Goal: Task Accomplishment & Management: Manage account settings

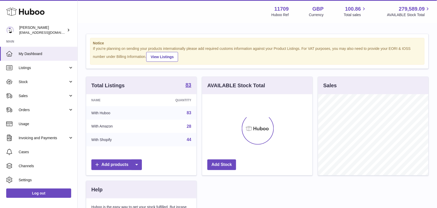
scroll to position [81, 110]
click at [41, 111] on span "Orders" at bounding box center [43, 109] width 49 height 5
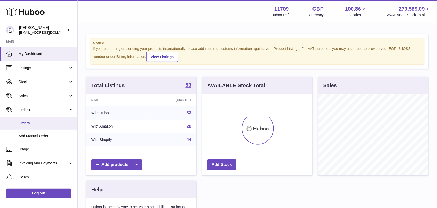
click at [28, 124] on span "Orders" at bounding box center [46, 122] width 55 height 5
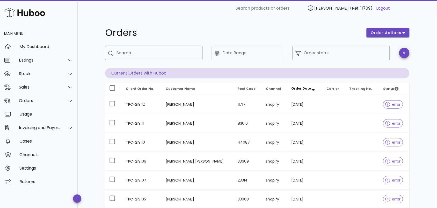
click at [127, 55] on input "Search" at bounding box center [158, 53] width 82 height 8
paste input "**********"
type input "**********"
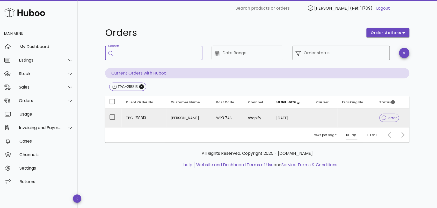
click at [157, 117] on td "TPC-218813" at bounding box center [144, 117] width 45 height 19
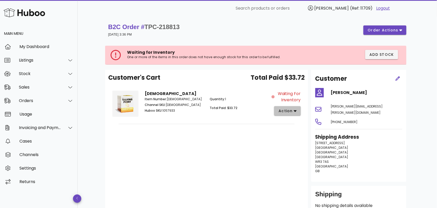
click at [280, 110] on span "action" at bounding box center [285, 110] width 15 height 5
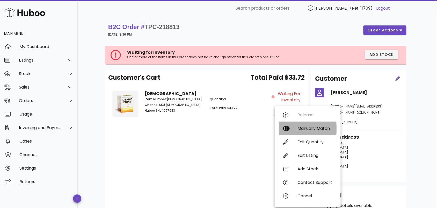
click at [296, 129] on div "Manually Match" at bounding box center [308, 128] width 58 height 13
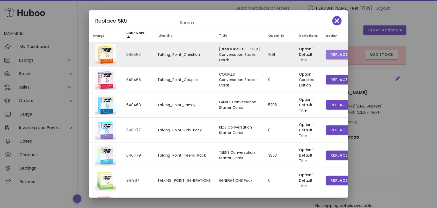
click at [331, 55] on span "Replace" at bounding box center [340, 54] width 18 height 5
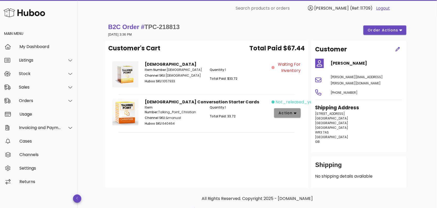
click at [292, 111] on span "action" at bounding box center [285, 112] width 15 height 5
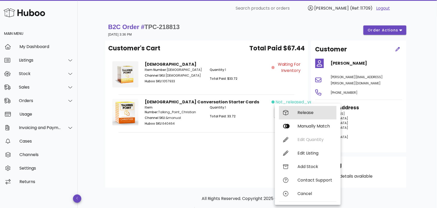
click at [296, 111] on div "Release" at bounding box center [308, 112] width 58 height 13
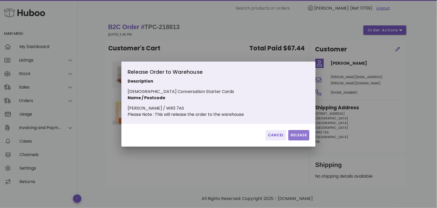
click at [297, 137] on span "Release" at bounding box center [299, 134] width 17 height 5
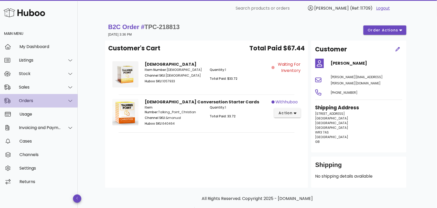
click at [38, 97] on div "Orders" at bounding box center [39, 100] width 78 height 13
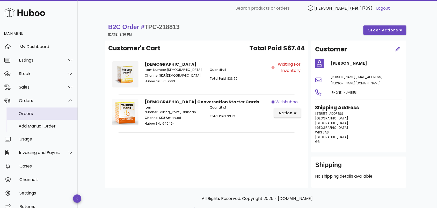
click at [34, 112] on div "Orders" at bounding box center [46, 113] width 55 height 5
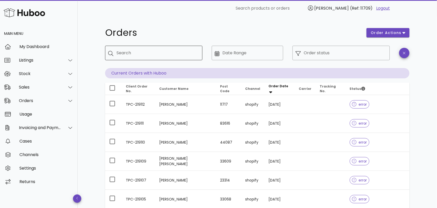
click at [128, 50] on input "Search" at bounding box center [158, 53] width 82 height 8
paste input "**********"
type input "**********"
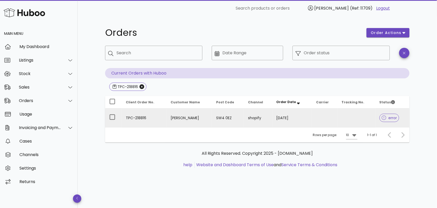
click at [162, 116] on td "TPC-218816" at bounding box center [144, 117] width 45 height 19
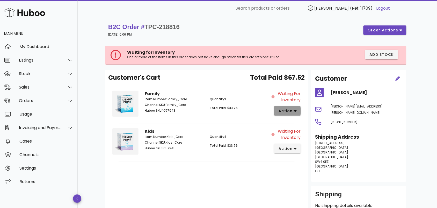
click at [294, 109] on icon "button" at bounding box center [295, 110] width 3 height 5
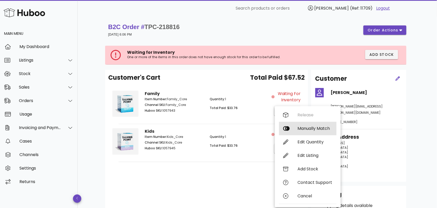
click at [301, 127] on div "Manually Match" at bounding box center [315, 128] width 35 height 5
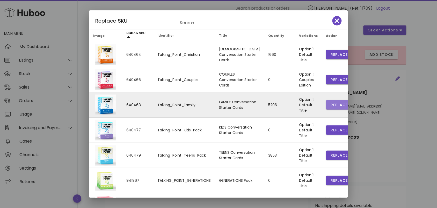
click at [331, 104] on span "Replace" at bounding box center [340, 104] width 18 height 5
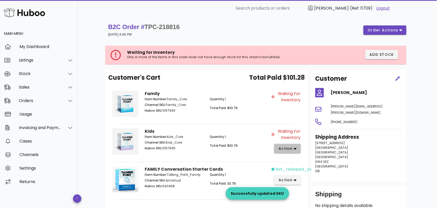
click at [294, 150] on icon "button" at bounding box center [295, 148] width 3 height 5
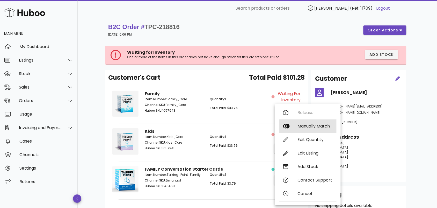
click at [303, 123] on div "Manually Match" at bounding box center [315, 125] width 35 height 5
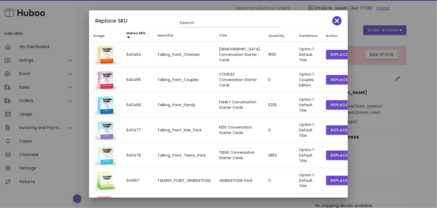
click at [335, 20] on icon "button" at bounding box center [337, 20] width 5 height 7
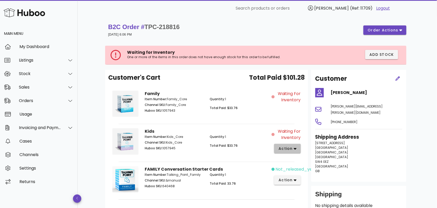
click at [288, 147] on span "action" at bounding box center [285, 148] width 15 height 5
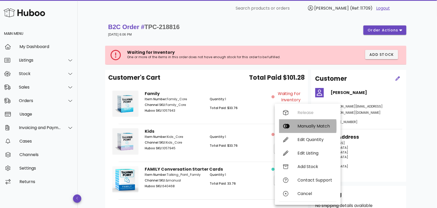
click at [298, 127] on div "Manually Match" at bounding box center [315, 125] width 35 height 5
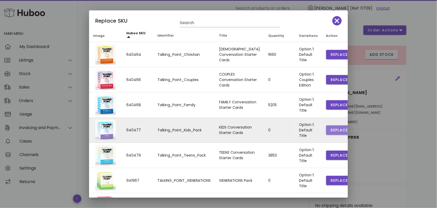
click at [331, 128] on span "Replace" at bounding box center [340, 129] width 18 height 5
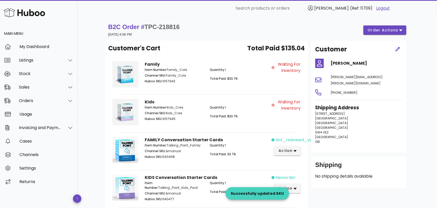
scroll to position [45, 0]
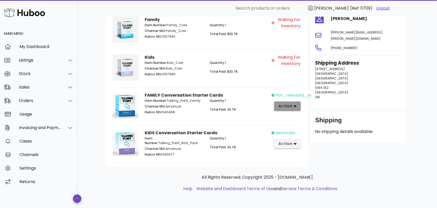
click at [289, 103] on span "action" at bounding box center [285, 105] width 15 height 5
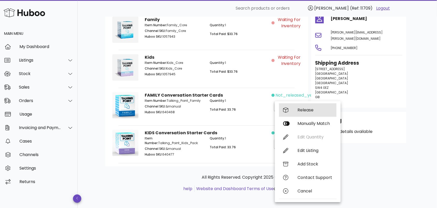
click at [291, 109] on div "Release" at bounding box center [308, 109] width 58 height 13
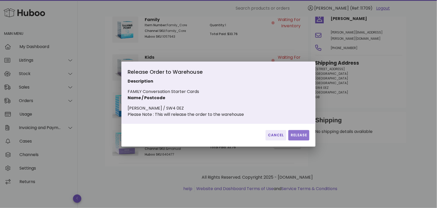
click at [295, 138] on span "Release" at bounding box center [299, 134] width 17 height 5
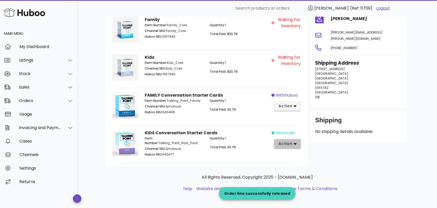
click at [292, 142] on span "action" at bounding box center [285, 143] width 15 height 5
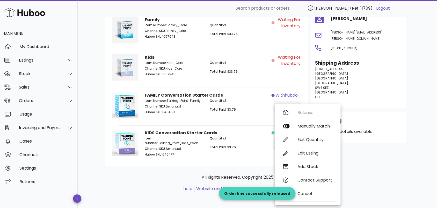
click at [247, 142] on div "Quantity: 1 Total Paid: 33.76" at bounding box center [239, 147] width 65 height 28
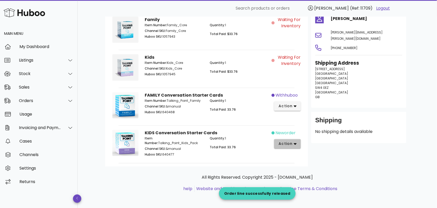
click at [284, 144] on span "action" at bounding box center [285, 143] width 15 height 5
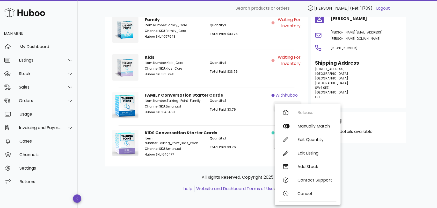
click at [240, 133] on div "Quantity: 1 Total Paid: 33.76" at bounding box center [239, 147] width 65 height 28
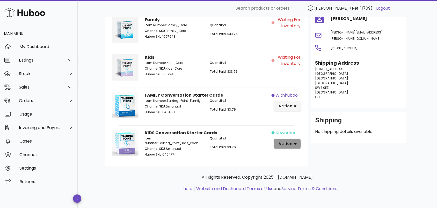
click at [297, 144] on icon "button" at bounding box center [295, 143] width 3 height 5
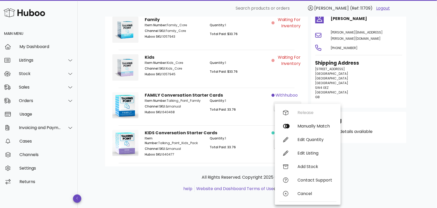
click at [304, 111] on div "Release Manually Match Edit Quantity Edit Listing Add Stock Contact Support Can…" at bounding box center [308, 154] width 58 height 97
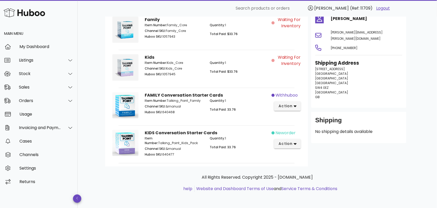
click at [199, 145] on div "Item Number: Talking_Point_Kids_Pack Channel SKU: &manual Huboo SKU: 640477" at bounding box center [174, 147] width 65 height 28
click at [295, 144] on icon "button" at bounding box center [295, 143] width 3 height 5
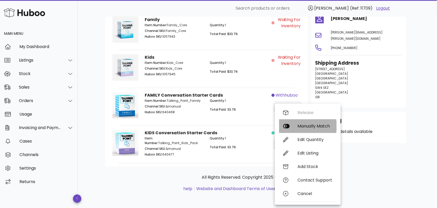
click at [303, 126] on div "Manually Match" at bounding box center [315, 125] width 35 height 5
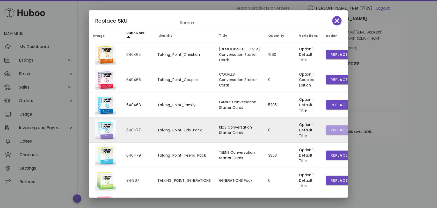
click at [331, 130] on span "Replace" at bounding box center [340, 129] width 18 height 5
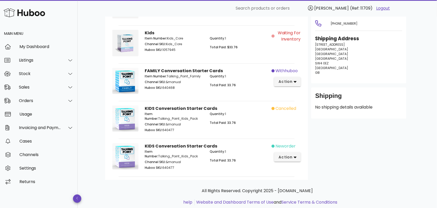
scroll to position [82, 0]
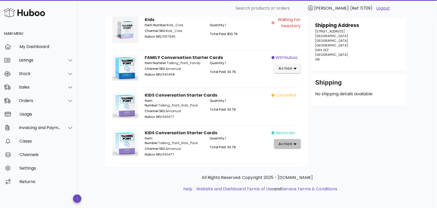
click at [290, 141] on span "action" at bounding box center [285, 143] width 15 height 5
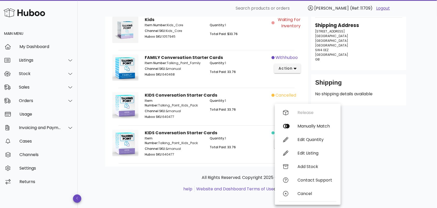
click at [249, 113] on div "Quantity: 1 Total Paid: 33.76" at bounding box center [239, 109] width 65 height 28
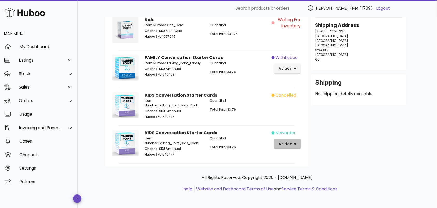
click at [297, 141] on button "action" at bounding box center [287, 143] width 27 height 9
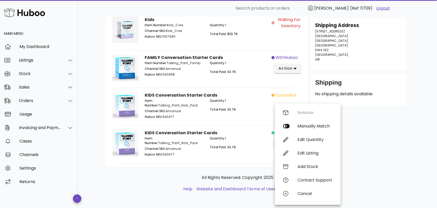
click at [402, 135] on div "Customer Gabrielle Eaves gabrielle.eaves@gmail.com +447713747664 Shipping Addre…" at bounding box center [359, 62] width 102 height 208
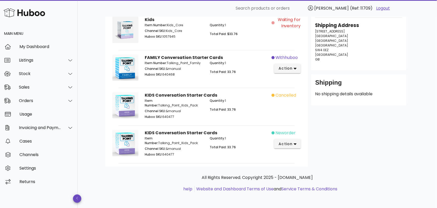
click at [267, 105] on div "Quantity: 1 Total Paid: 33.76" at bounding box center [239, 109] width 65 height 28
click at [294, 143] on span "action" at bounding box center [287, 143] width 18 height 5
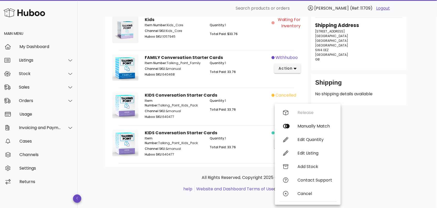
click at [287, 112] on div "Release Manually Match Edit Quantity Edit Listing Add Stock Contact Support Can…" at bounding box center [308, 154] width 58 height 97
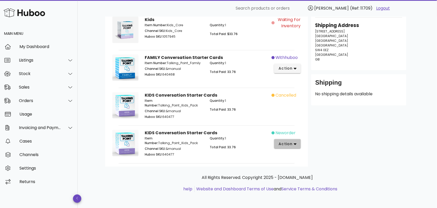
click at [296, 142] on icon "button" at bounding box center [295, 143] width 3 height 5
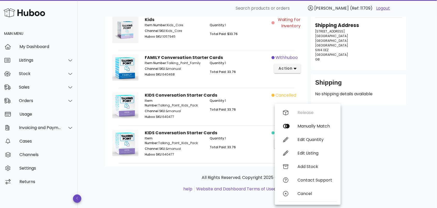
click at [309, 110] on div "Release Manually Match Edit Quantity Edit Listing Add Stock Contact Support Can…" at bounding box center [308, 154] width 58 height 97
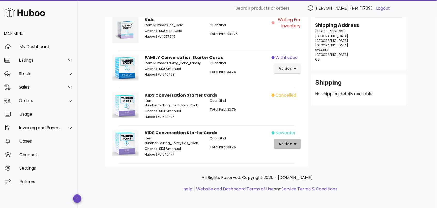
click at [285, 143] on span "action" at bounding box center [285, 143] width 15 height 5
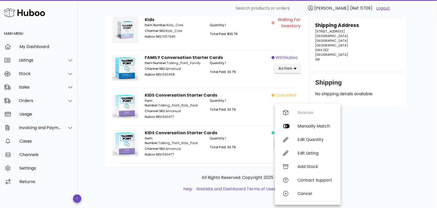
click at [265, 76] on div "Quantity: 1 Total Paid: 33.76" at bounding box center [239, 70] width 65 height 24
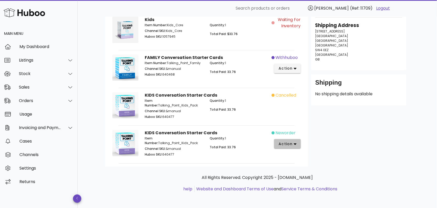
click at [296, 142] on icon "button" at bounding box center [295, 143] width 3 height 5
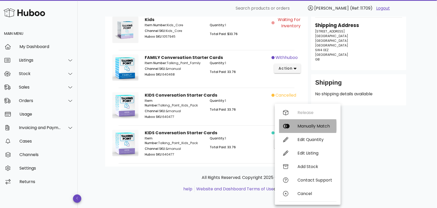
click at [306, 124] on div "Manually Match" at bounding box center [315, 125] width 35 height 5
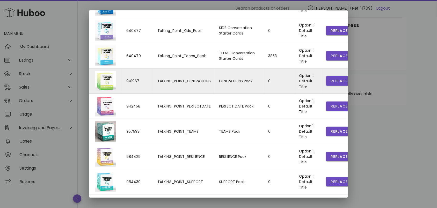
scroll to position [112, 0]
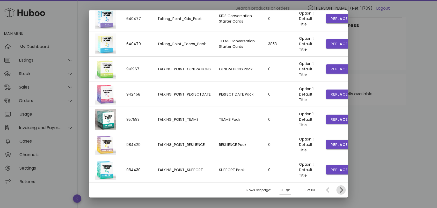
click at [338, 188] on icon "Next page" at bounding box center [341, 190] width 6 height 6
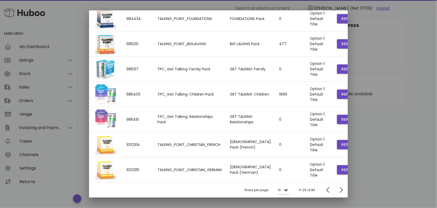
click at [337, 187] on div "Rows per page: 10 11-20 of 83" at bounding box center [218, 189] width 259 height 15
click at [338, 192] on icon "Next page" at bounding box center [341, 190] width 6 height 6
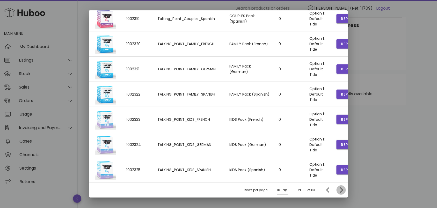
click at [339, 193] on icon "Next page" at bounding box center [341, 190] width 6 height 6
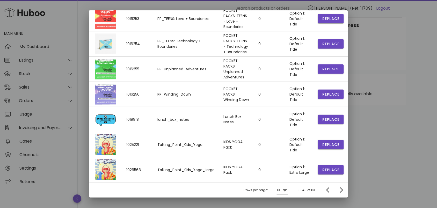
click at [339, 194] on div at bounding box center [340, 189] width 11 height 9
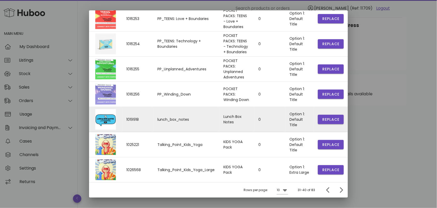
scroll to position [122, 0]
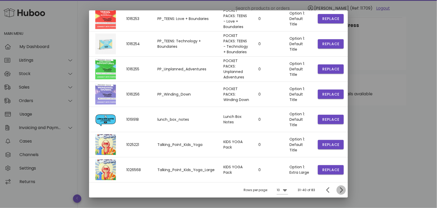
click at [338, 188] on icon "Next page" at bounding box center [341, 190] width 6 height 6
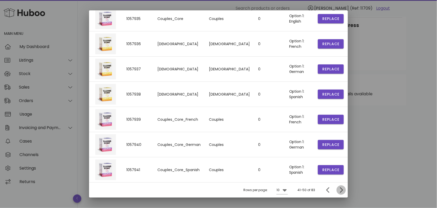
click at [338, 189] on icon "Next page" at bounding box center [341, 190] width 6 height 6
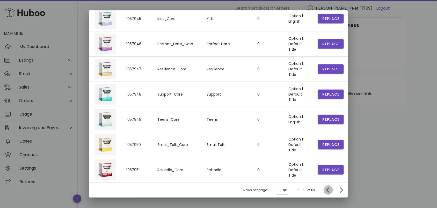
click at [327, 189] on icon "Previous page" at bounding box center [328, 189] width 3 height 5
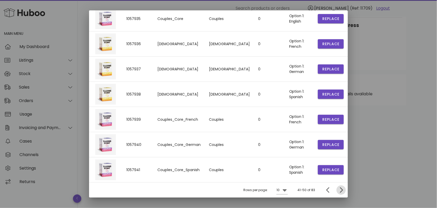
click at [338, 190] on icon "Next page" at bounding box center [341, 190] width 6 height 6
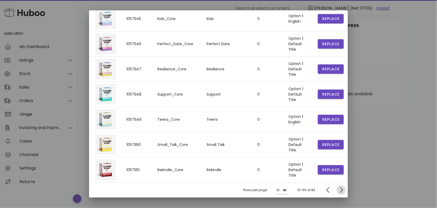
click at [338, 190] on icon "Next page" at bounding box center [341, 190] width 6 height 6
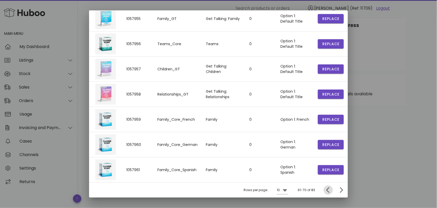
click at [324, 187] on span "Previous page" at bounding box center [328, 190] width 9 height 6
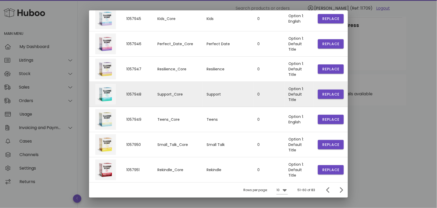
scroll to position [36, 0]
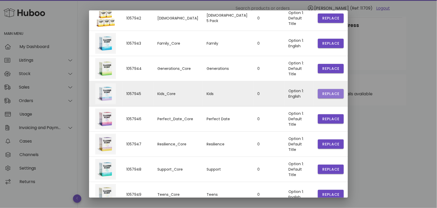
click at [326, 92] on span "Replace" at bounding box center [331, 93] width 18 height 5
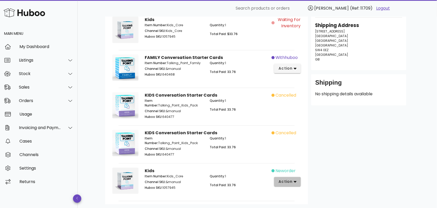
click at [295, 181] on icon "button" at bounding box center [295, 182] width 3 height 2
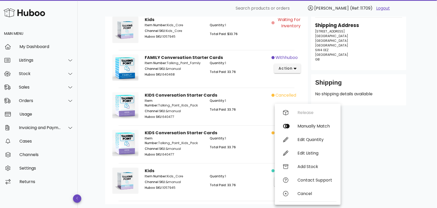
click at [375, 137] on div "Customer Gabrielle Eaves gabrielle.eaves@gmail.com +447713747664 Shipping Addre…" at bounding box center [359, 81] width 102 height 246
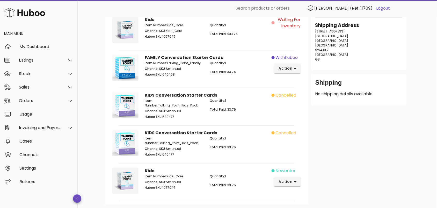
scroll to position [7, 0]
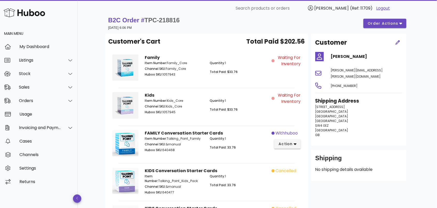
click at [280, 104] on div "Waiting for Inventory" at bounding box center [288, 106] width 32 height 34
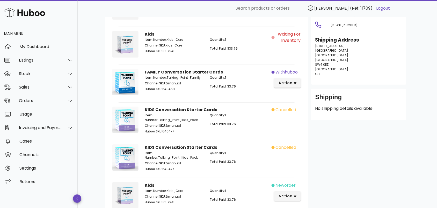
scroll to position [82, 0]
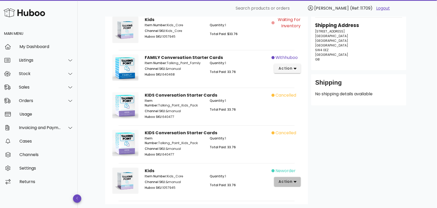
click at [296, 179] on icon "button" at bounding box center [295, 181] width 3 height 5
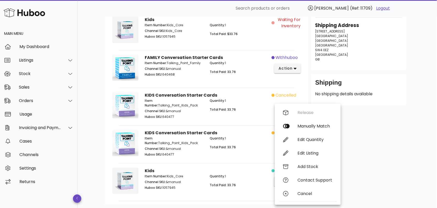
click at [260, 146] on p "Total Paid: 33.76" at bounding box center [239, 147] width 59 height 5
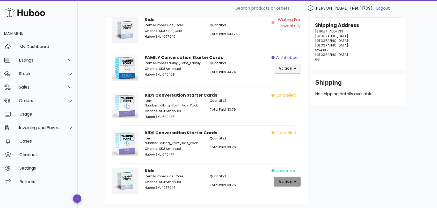
click at [292, 179] on span "action" at bounding box center [285, 180] width 15 height 5
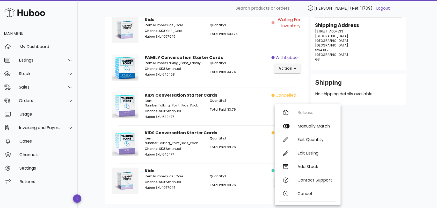
click at [359, 179] on div "Customer Gabrielle Eaves gabrielle.eaves@gmail.com +447713747664 Shipping Addre…" at bounding box center [359, 81] width 102 height 246
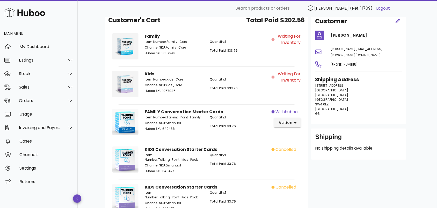
scroll to position [0, 0]
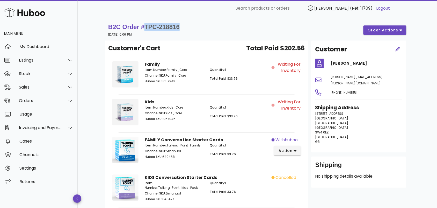
drag, startPoint x: 184, startPoint y: 26, endPoint x: 149, endPoint y: 33, distance: 35.5
click at [147, 27] on div "B2C Order # TPC-218816 02 October 2025 at 6:06 PM order actions" at bounding box center [257, 30] width 298 height 15
copy span "TPC-218816"
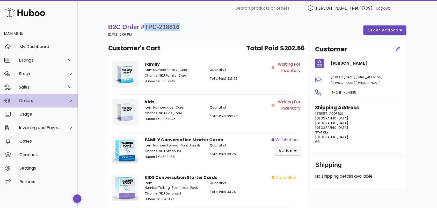
click at [44, 102] on div "Orders" at bounding box center [40, 100] width 42 height 5
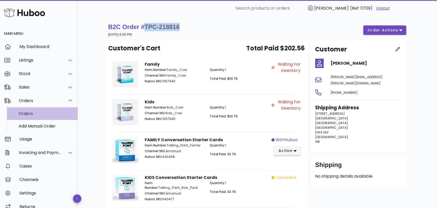
click at [41, 115] on div "Orders" at bounding box center [46, 113] width 55 height 5
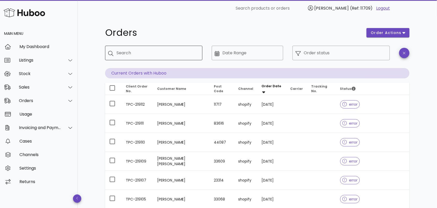
click at [145, 51] on input "Search" at bounding box center [158, 53] width 82 height 8
paste input "**********"
type input "**********"
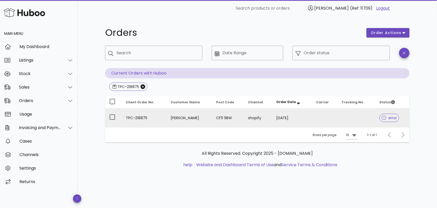
click at [169, 118] on td "[PERSON_NAME]" at bounding box center [190, 117] width 46 height 19
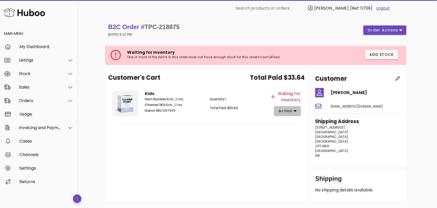
click at [293, 110] on span "action" at bounding box center [287, 110] width 18 height 5
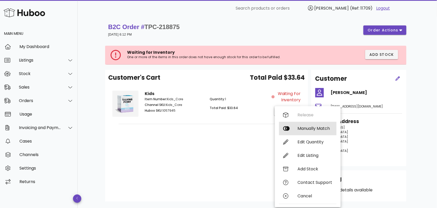
click at [302, 127] on div "Manually Match" at bounding box center [315, 128] width 35 height 5
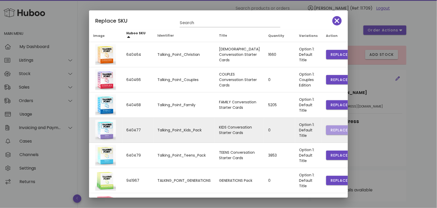
click at [331, 130] on span "Replace" at bounding box center [340, 129] width 18 height 5
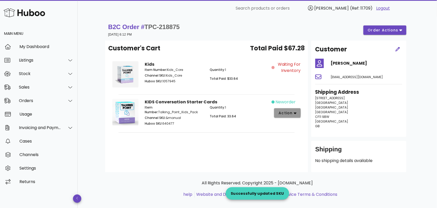
click at [291, 112] on span "action" at bounding box center [285, 112] width 15 height 5
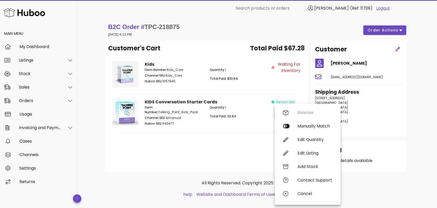
click at [246, 123] on div "Quantity: 1 Total Paid: 33.64" at bounding box center [239, 116] width 65 height 28
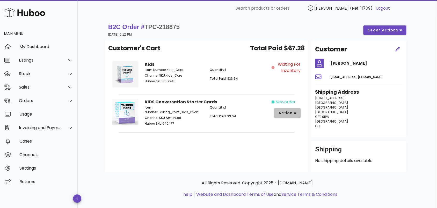
click at [291, 112] on span "action" at bounding box center [285, 112] width 15 height 5
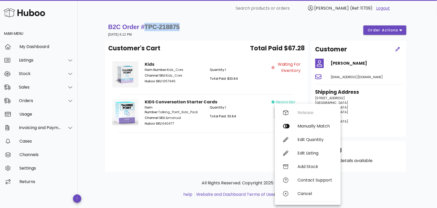
drag, startPoint x: 183, startPoint y: 28, endPoint x: 147, endPoint y: 28, distance: 36.0
click at [147, 28] on div "B2C Order # TPC-218875 03 October 2025 at 6:12 PM order actions" at bounding box center [257, 30] width 298 height 15
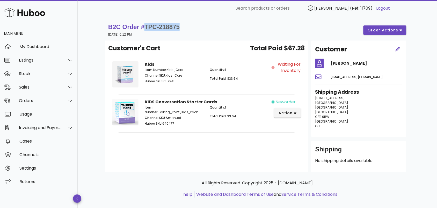
copy span "TPC-218875"
click at [284, 113] on span "action" at bounding box center [285, 112] width 15 height 5
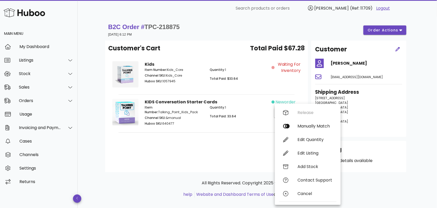
click at [299, 112] on div "Release Manually Match Edit Quantity Edit Listing Add Stock Contact Support Can…" at bounding box center [308, 154] width 58 height 97
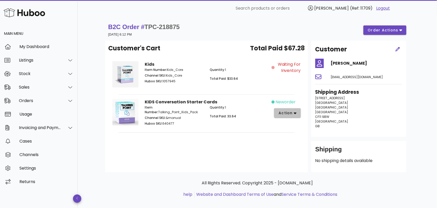
click at [287, 113] on span "action" at bounding box center [285, 112] width 15 height 5
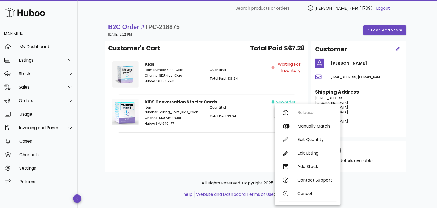
click at [284, 111] on div "Release Manually Match Edit Quantity Edit Listing Add Stock Contact Support Can…" at bounding box center [308, 154] width 58 height 97
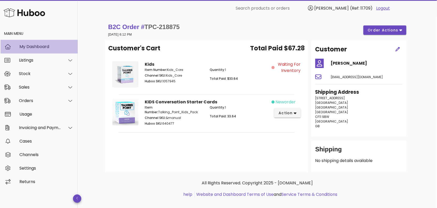
click at [74, 47] on link "My Dashboard" at bounding box center [39, 46] width 78 height 13
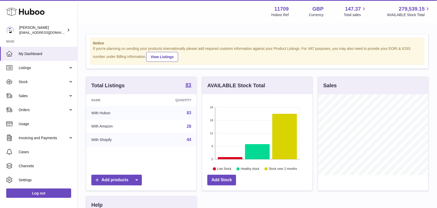
scroll to position [81, 110]
click at [44, 109] on span "Orders" at bounding box center [43, 109] width 49 height 5
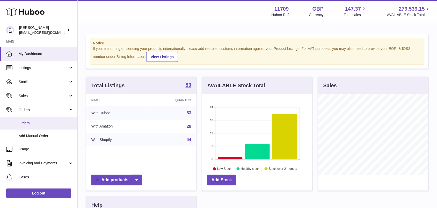
click at [43, 126] on link "Orders" at bounding box center [38, 123] width 77 height 13
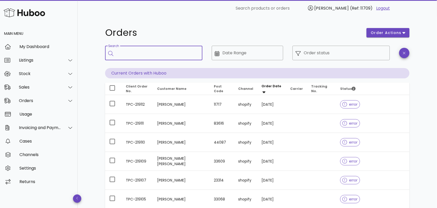
click at [139, 54] on input "Search" at bounding box center [158, 53] width 82 height 8
paste input "**********"
click at [192, 53] on input "**********" at bounding box center [155, 53] width 76 height 8
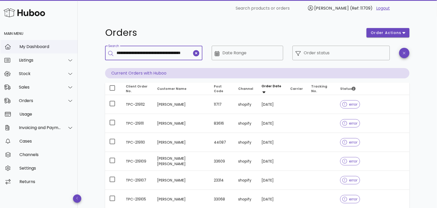
drag, startPoint x: 168, startPoint y: 52, endPoint x: 74, endPoint y: 50, distance: 93.8
click at [74, 50] on div "**********" at bounding box center [218, 180] width 437 height 360
click at [117, 51] on input "**********" at bounding box center [155, 53] width 76 height 8
type input "**********"
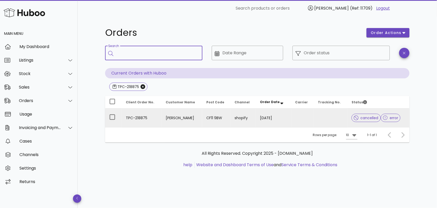
click at [189, 118] on td "[PERSON_NAME]" at bounding box center [182, 117] width 41 height 19
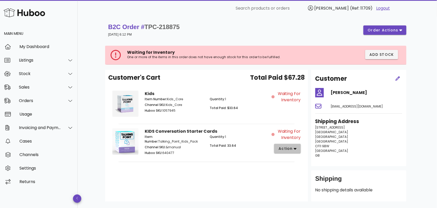
click at [292, 147] on span "action" at bounding box center [285, 148] width 15 height 5
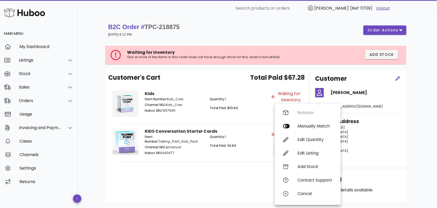
click at [220, 159] on div "Quantity: 1 Total Paid: 33.64" at bounding box center [239, 145] width 65 height 28
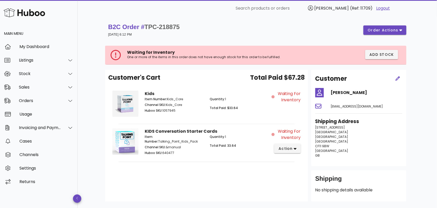
click at [216, 165] on div "Customer's Cart Total Paid $67.28 Kids Item Number: Kids_Core Channel SKU: Kids…" at bounding box center [206, 135] width 203 height 131
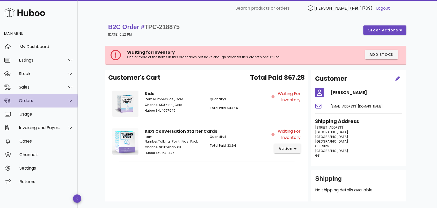
click at [47, 102] on div "Orders" at bounding box center [40, 100] width 42 height 5
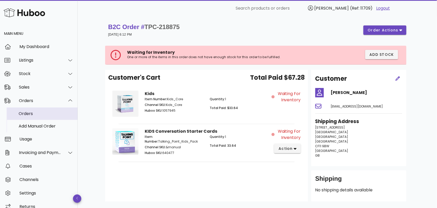
click at [47, 117] on div "Orders" at bounding box center [46, 113] width 55 height 11
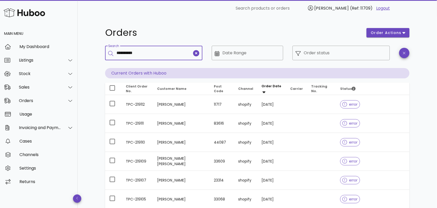
type input "**********"
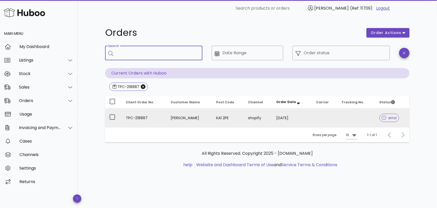
click at [171, 116] on td "[PERSON_NAME]" at bounding box center [190, 117] width 46 height 19
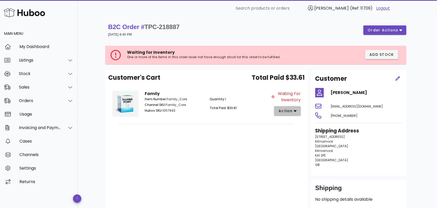
click at [291, 110] on span "action" at bounding box center [285, 110] width 15 height 5
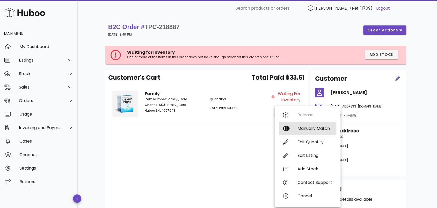
click at [298, 127] on div "Manually Match" at bounding box center [315, 128] width 35 height 5
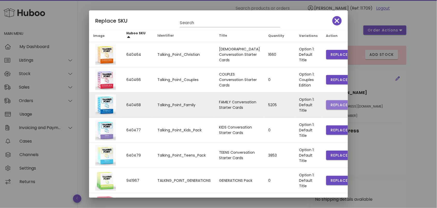
click at [331, 104] on span "Replace" at bounding box center [340, 104] width 18 height 5
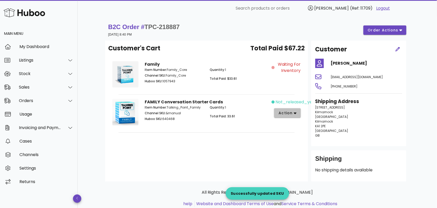
click at [297, 113] on icon "button" at bounding box center [295, 113] width 3 height 5
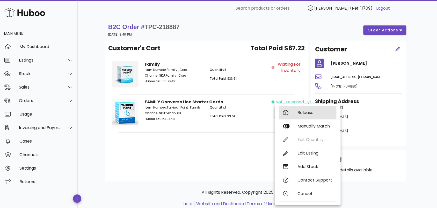
click at [298, 113] on div "Release" at bounding box center [315, 112] width 35 height 5
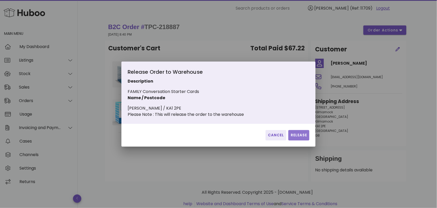
click at [298, 138] on span "Release" at bounding box center [299, 134] width 17 height 5
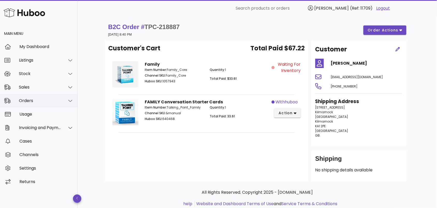
click at [44, 101] on div "Orders" at bounding box center [40, 100] width 42 height 5
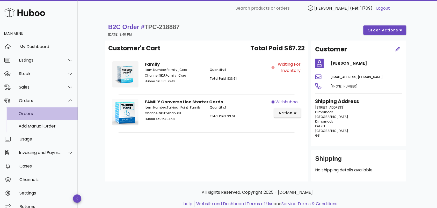
click at [48, 113] on div "Orders" at bounding box center [46, 113] width 55 height 5
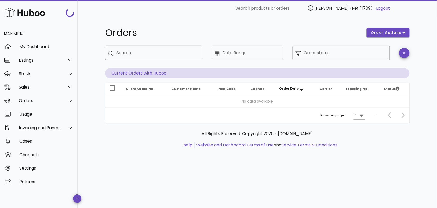
click at [149, 55] on input "Search" at bounding box center [158, 53] width 82 height 8
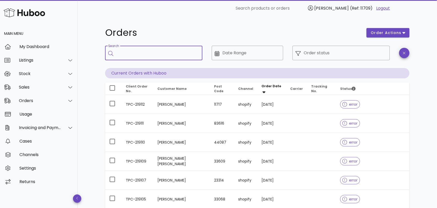
paste input "**********"
type input "**********"
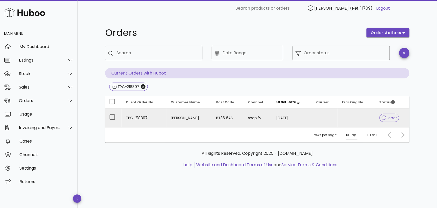
click at [160, 117] on td "TPC-218897" at bounding box center [144, 117] width 45 height 19
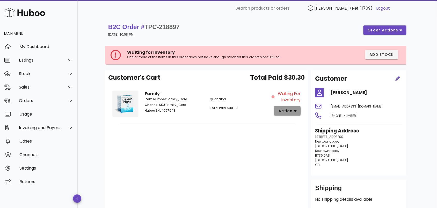
click at [290, 113] on span "action" at bounding box center [285, 110] width 15 height 5
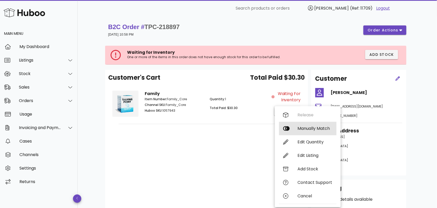
click at [298, 127] on div "Manually Match" at bounding box center [315, 128] width 35 height 5
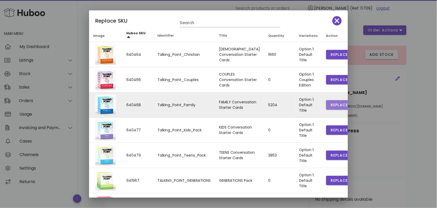
click at [331, 105] on span "Replace" at bounding box center [340, 104] width 18 height 5
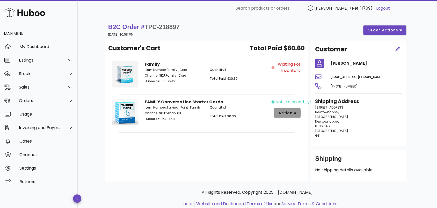
click at [291, 113] on span "action" at bounding box center [285, 112] width 15 height 5
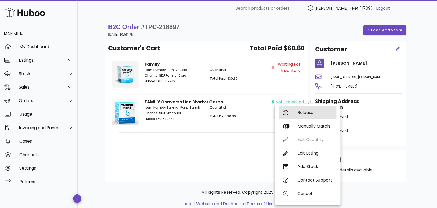
click at [301, 112] on div "Release" at bounding box center [315, 112] width 35 height 5
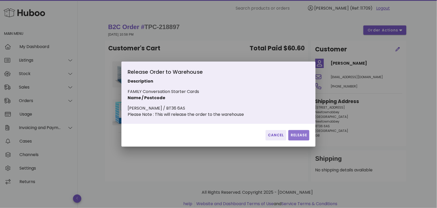
click at [303, 135] on span "Release" at bounding box center [299, 134] width 17 height 5
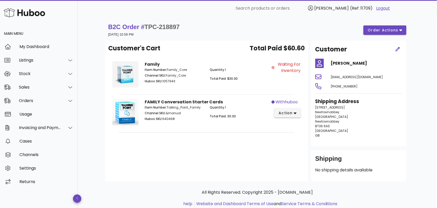
click at [180, 28] on span "TPC-218897" at bounding box center [162, 26] width 35 height 7
click at [171, 132] on hr at bounding box center [207, 132] width 176 height 0
click at [46, 100] on div "Orders" at bounding box center [40, 100] width 42 height 5
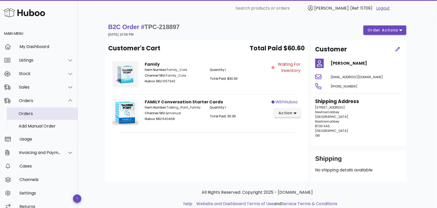
click at [45, 115] on div "Orders" at bounding box center [46, 113] width 55 height 5
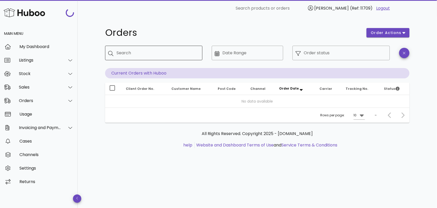
click at [144, 53] on input "Search" at bounding box center [158, 53] width 82 height 8
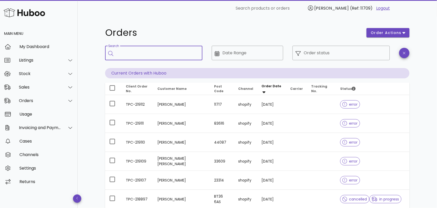
paste input "**********"
type input "**********"
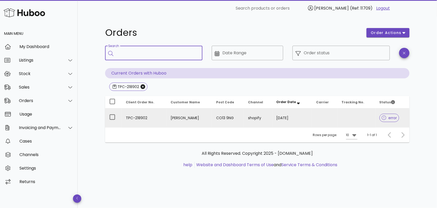
click at [163, 113] on td "TPC-218902" at bounding box center [144, 117] width 45 height 19
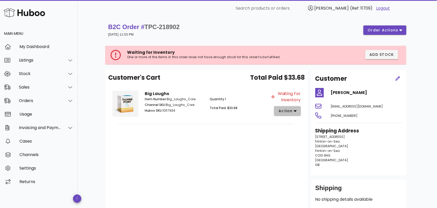
click at [290, 110] on span "action" at bounding box center [285, 110] width 15 height 5
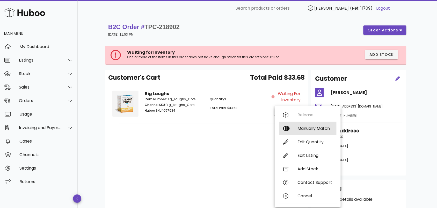
click at [301, 127] on div "Manually Match" at bounding box center [315, 128] width 35 height 5
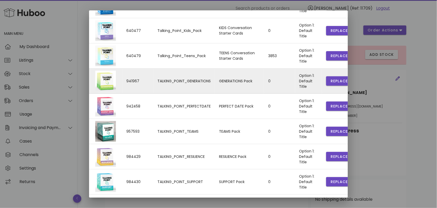
scroll to position [112, 0]
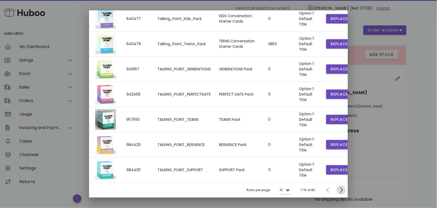
click at [338, 188] on icon "Next page" at bounding box center [341, 190] width 6 height 6
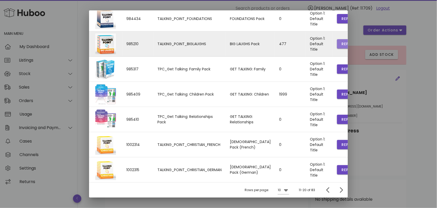
click at [341, 43] on span "Replace" at bounding box center [350, 43] width 18 height 5
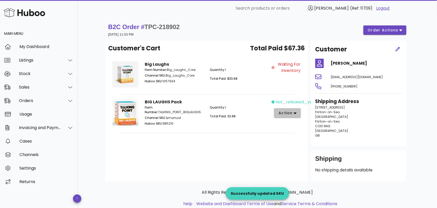
click at [294, 113] on span "action" at bounding box center [287, 112] width 18 height 5
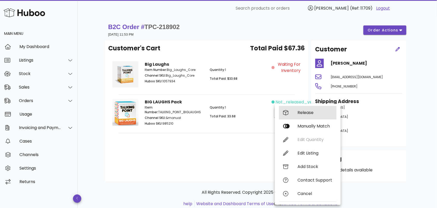
click at [306, 111] on div "Release" at bounding box center [315, 112] width 35 height 5
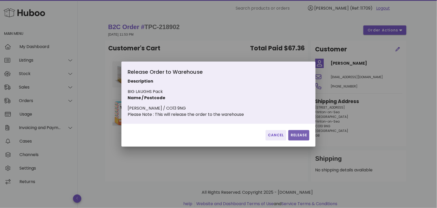
click at [296, 135] on span "Release" at bounding box center [299, 134] width 17 height 5
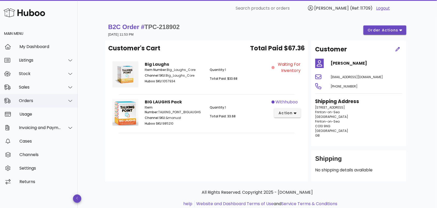
click at [44, 101] on div "Orders" at bounding box center [40, 100] width 42 height 5
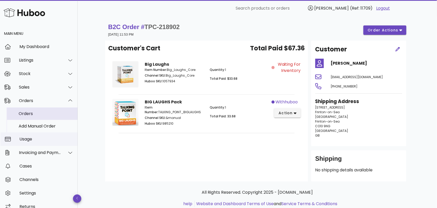
click at [44, 114] on div "Orders" at bounding box center [46, 113] width 55 height 5
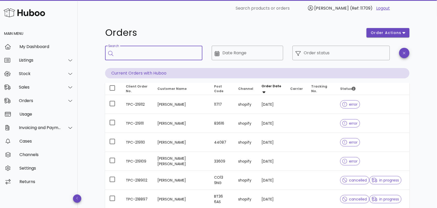
click at [148, 53] on input "Search" at bounding box center [158, 53] width 82 height 8
paste input "**********"
type input "**********"
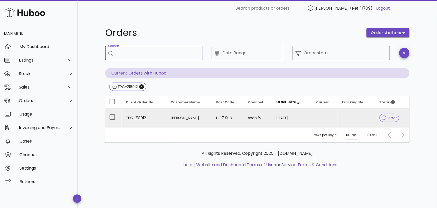
click at [177, 120] on td "[PERSON_NAME]" at bounding box center [190, 117] width 46 height 19
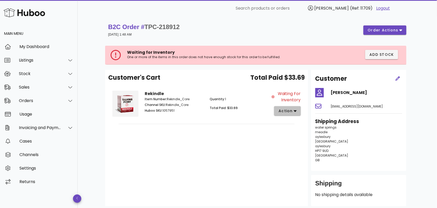
click at [290, 108] on span "action" at bounding box center [285, 110] width 15 height 5
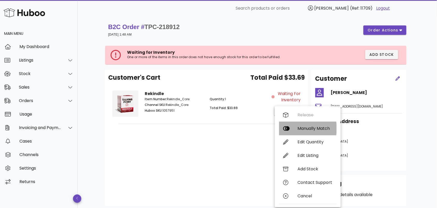
click at [303, 129] on div "Manually Match" at bounding box center [315, 128] width 35 height 5
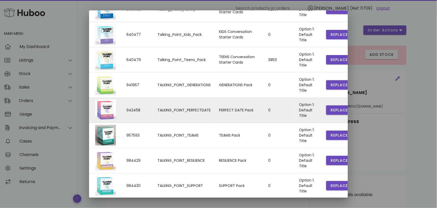
scroll to position [112, 0]
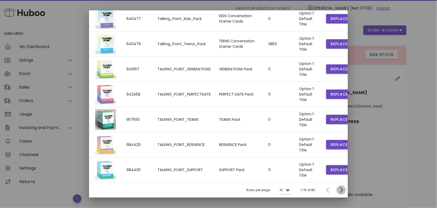
click at [338, 188] on icon "Next page" at bounding box center [341, 190] width 6 height 6
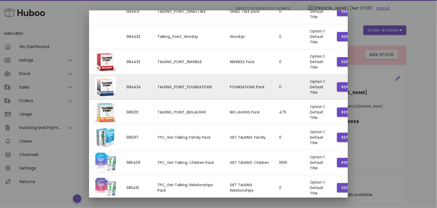
scroll to position [0, 0]
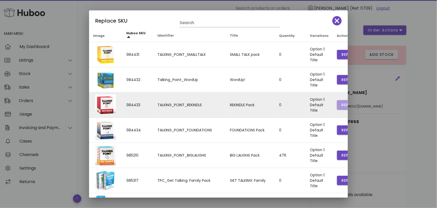
click at [341, 102] on span "Replace" at bounding box center [350, 104] width 18 height 5
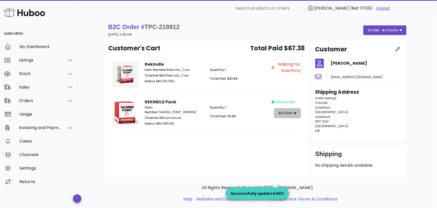
click at [290, 112] on span "action" at bounding box center [285, 112] width 15 height 5
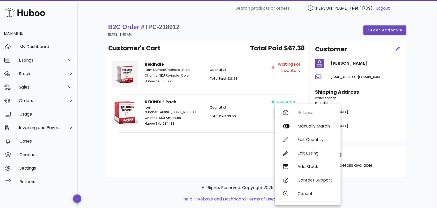
click at [224, 144] on div "Customer's Cart Total Paid $67.38 Rekindle Item Number: Rekindle_Core Channel S…" at bounding box center [206, 108] width 203 height 136
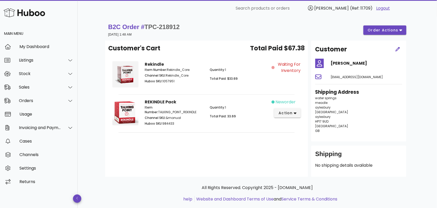
click at [174, 131] on div "REKINDLE Pack Item Number: TALKING_POINT_REKINDLE Channel SKU: &manual Huboo SK…" at bounding box center [206, 114] width 197 height 38
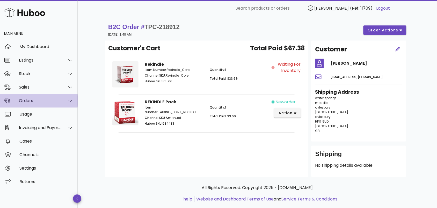
click at [35, 105] on div "Orders" at bounding box center [39, 100] width 78 height 13
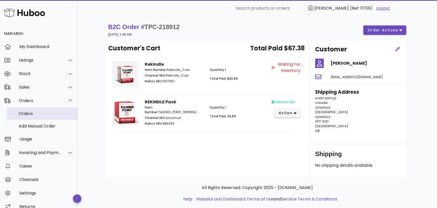
click at [41, 114] on div "Orders" at bounding box center [46, 113] width 55 height 5
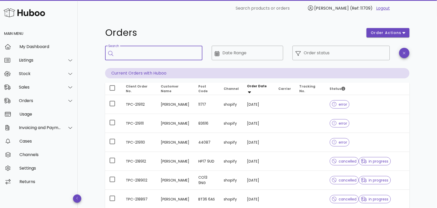
click at [138, 51] on input "Search" at bounding box center [158, 53] width 82 height 8
paste input "**********"
type input "**********"
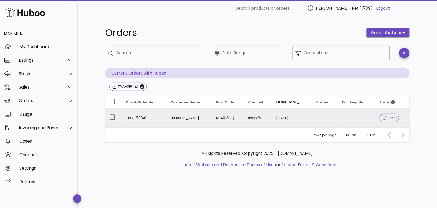
click at [176, 117] on td "[PERSON_NAME]" at bounding box center [190, 117] width 46 height 19
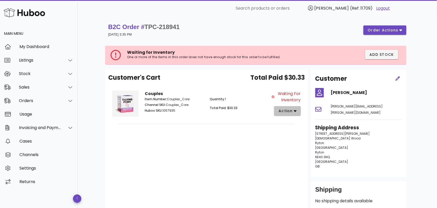
click at [287, 110] on span "action" at bounding box center [285, 110] width 15 height 5
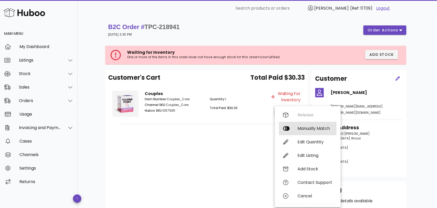
click at [299, 128] on div "Manually Match" at bounding box center [315, 128] width 35 height 5
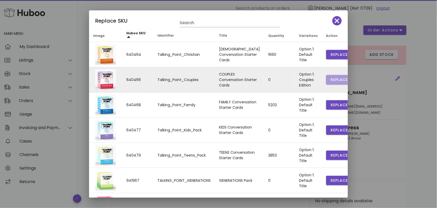
click at [331, 77] on span "Replace" at bounding box center [340, 79] width 18 height 5
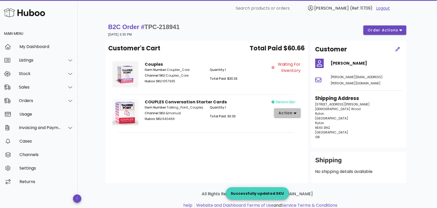
click at [291, 113] on span "action" at bounding box center [285, 112] width 15 height 5
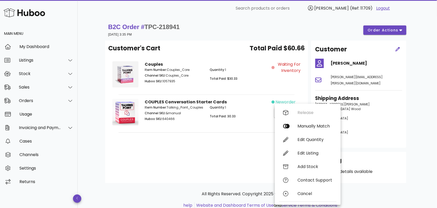
click at [212, 148] on div "Customer's Cart Total Paid $60.66 Couples Item Number: Couples_Core Channel SKU…" at bounding box center [206, 111] width 203 height 142
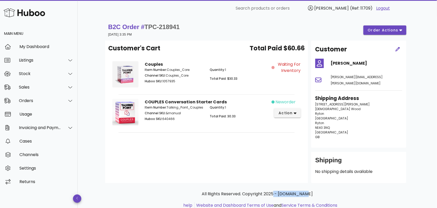
drag, startPoint x: 328, startPoint y: 177, endPoint x: 253, endPoint y: 185, distance: 75.6
click at [276, 183] on div "All Rights Reserved. Copyright 2025 - [DOMAIN_NAME] help Website and Dashboard …" at bounding box center [257, 202] width 305 height 39
click at [253, 142] on div "Customer's Cart Total Paid $60.66 Couples Item Number: Couples_Core Channel SKU…" at bounding box center [206, 111] width 203 height 142
click at [43, 102] on div "Orders" at bounding box center [40, 100] width 42 height 5
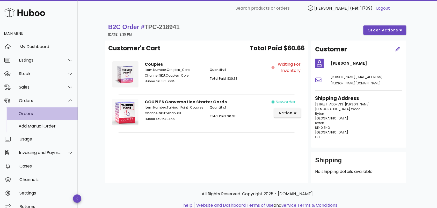
click at [37, 117] on div "Orders" at bounding box center [46, 113] width 55 height 11
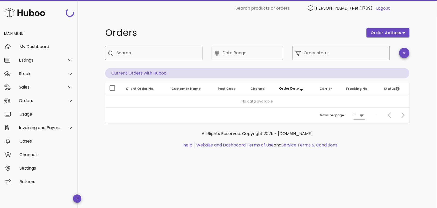
click at [147, 49] on input "Search" at bounding box center [158, 53] width 82 height 8
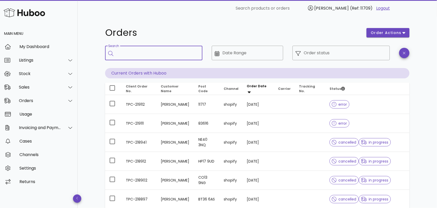
paste input "**********"
type input "**********"
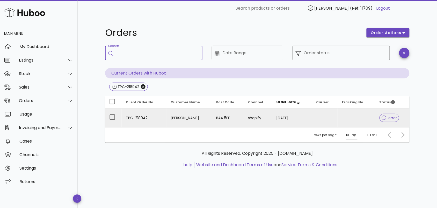
click at [159, 115] on td "TPC-218942" at bounding box center [144, 117] width 45 height 19
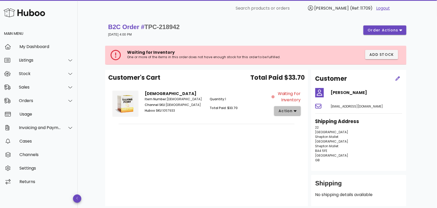
click at [290, 111] on span "action" at bounding box center [285, 110] width 15 height 5
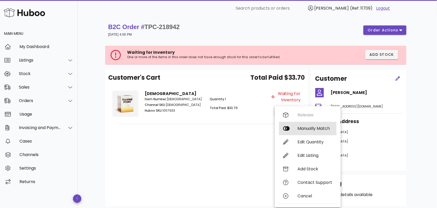
click at [301, 128] on div "Manually Match" at bounding box center [315, 128] width 35 height 5
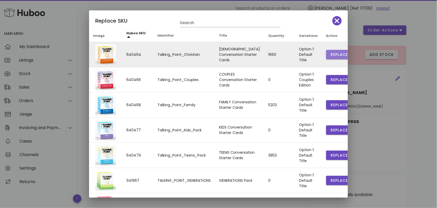
click at [331, 54] on span "Replace" at bounding box center [340, 54] width 18 height 5
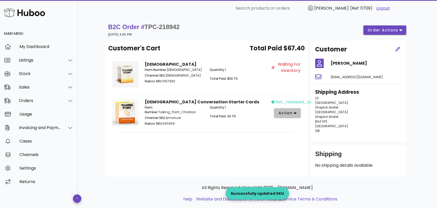
click at [289, 115] on span "action" at bounding box center [285, 112] width 15 height 5
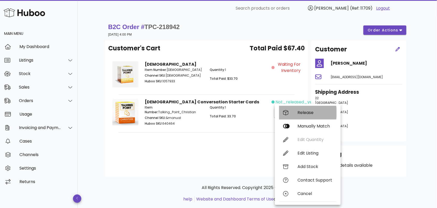
click at [297, 112] on div "Release" at bounding box center [308, 112] width 58 height 13
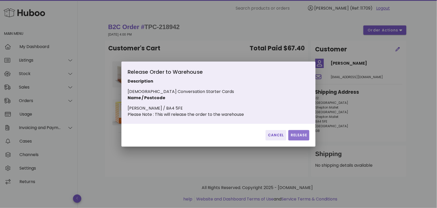
click at [297, 137] on span "Release" at bounding box center [299, 134] width 17 height 5
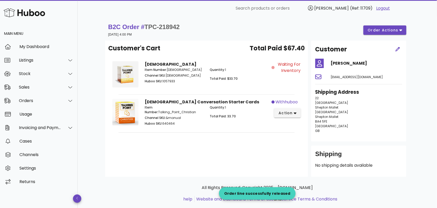
click at [251, 135] on div "Customer's Cart Total Paid $67.40 Christian Item Number: Christian_Core Channel…" at bounding box center [206, 108] width 203 height 136
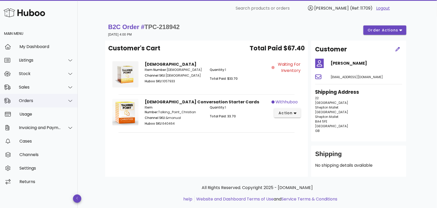
click at [47, 97] on div "Orders" at bounding box center [39, 100] width 78 height 13
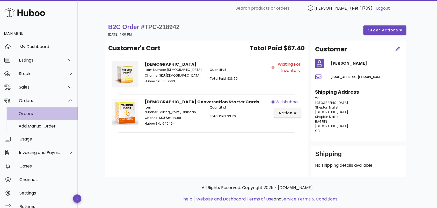
click at [44, 113] on div "Orders" at bounding box center [46, 113] width 55 height 5
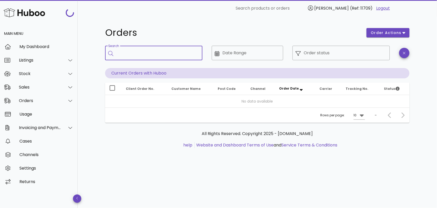
click at [135, 53] on input "Search" at bounding box center [158, 53] width 82 height 8
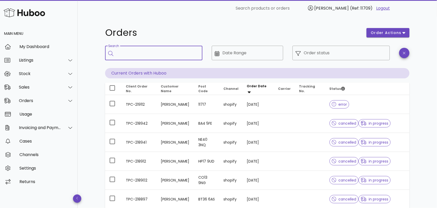
paste input "**********"
type input "**********"
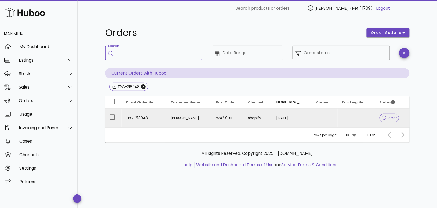
click at [164, 117] on td "TPC-218948" at bounding box center [144, 117] width 45 height 19
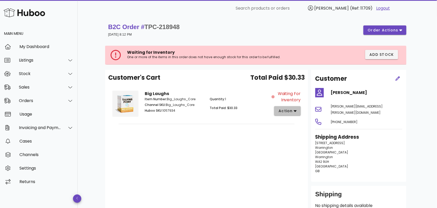
click at [293, 109] on span "action" at bounding box center [285, 110] width 15 height 5
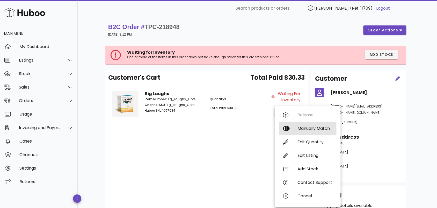
click at [304, 130] on div "Manually Match" at bounding box center [315, 128] width 35 height 5
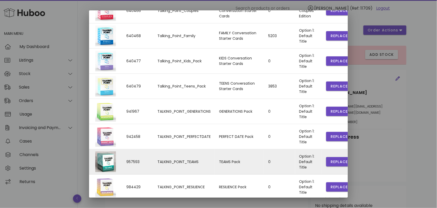
scroll to position [112, 0]
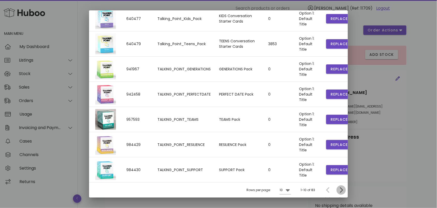
click at [338, 188] on icon "Next page" at bounding box center [341, 190] width 6 height 6
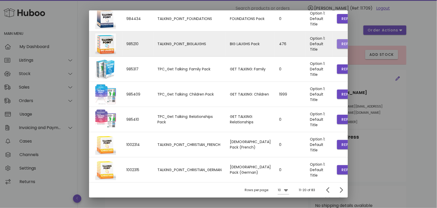
click at [341, 41] on span "Replace" at bounding box center [350, 43] width 18 height 5
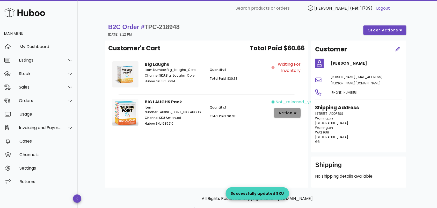
click at [290, 111] on span "action" at bounding box center [285, 112] width 15 height 5
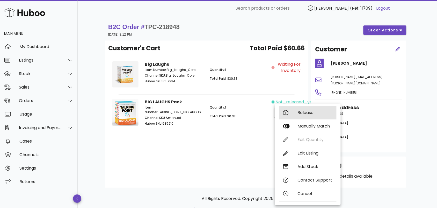
click at [298, 112] on div "Release" at bounding box center [315, 112] width 35 height 5
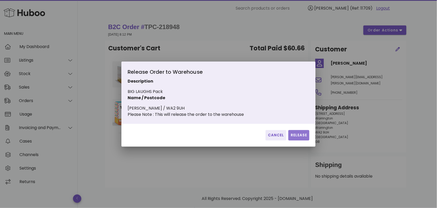
click at [299, 135] on span "Release" at bounding box center [299, 134] width 17 height 5
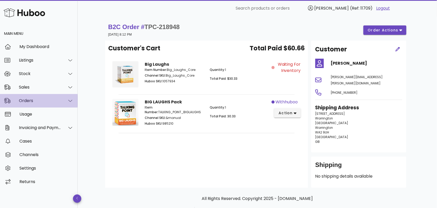
click at [60, 101] on div "Orders" at bounding box center [40, 100] width 42 height 5
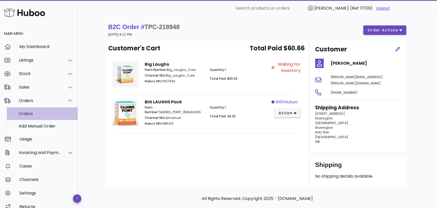
click at [52, 116] on div "Orders" at bounding box center [46, 113] width 55 height 11
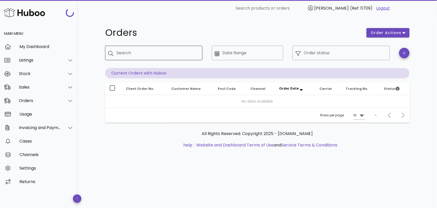
click at [153, 53] on input "Search" at bounding box center [158, 53] width 82 height 8
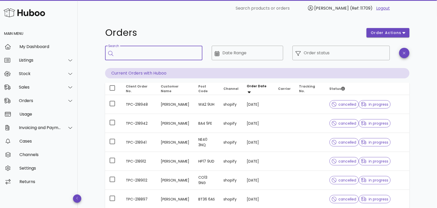
paste input "**********"
type input "**********"
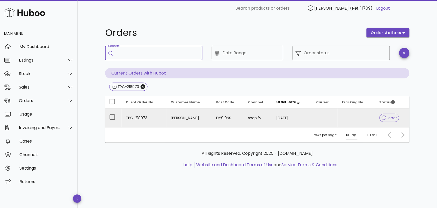
click at [163, 118] on td "TPC-218973" at bounding box center [144, 117] width 45 height 19
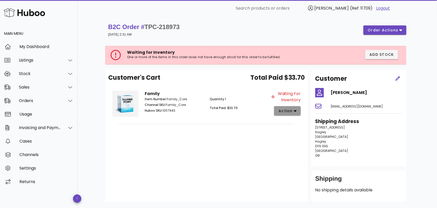
click at [287, 109] on span "action" at bounding box center [285, 110] width 15 height 5
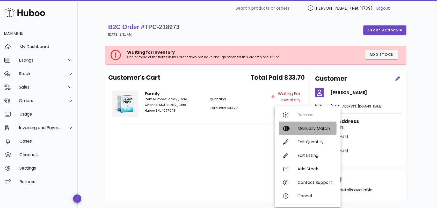
click at [309, 128] on div "Manually Match" at bounding box center [315, 128] width 35 height 5
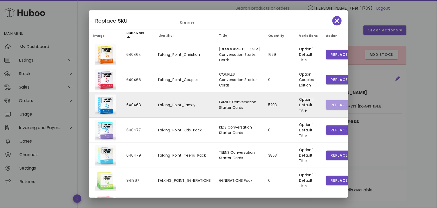
click at [331, 104] on span "Replace" at bounding box center [340, 104] width 18 height 5
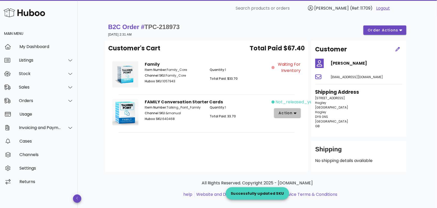
click at [292, 112] on span "action" at bounding box center [285, 112] width 15 height 5
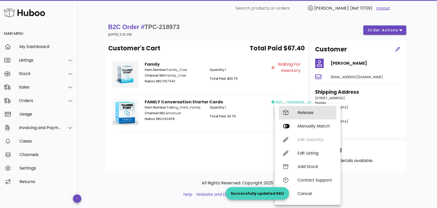
click at [300, 113] on div "Release" at bounding box center [315, 112] width 35 height 5
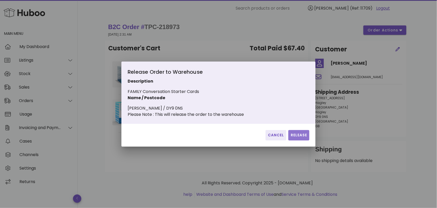
click at [297, 138] on span "Release" at bounding box center [299, 134] width 17 height 5
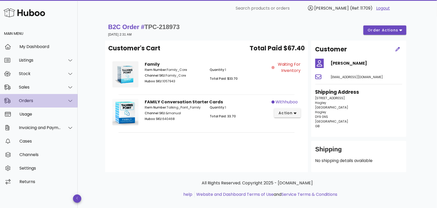
click at [51, 97] on div "Orders" at bounding box center [39, 100] width 78 height 13
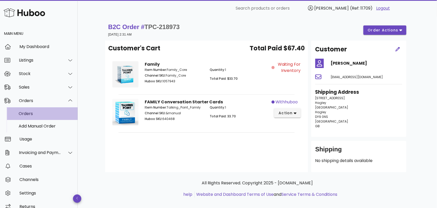
click at [43, 115] on div "Orders" at bounding box center [46, 113] width 55 height 5
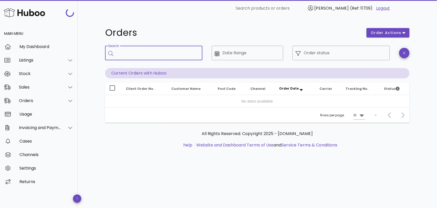
click at [124, 56] on input "Search" at bounding box center [158, 53] width 82 height 8
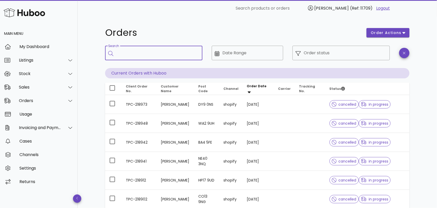
paste input "**********"
type input "**********"
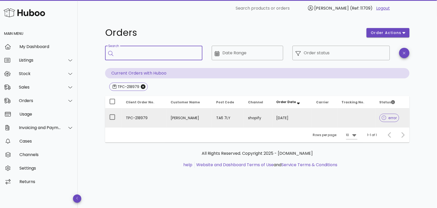
click at [163, 120] on td "TPC-218979" at bounding box center [144, 117] width 45 height 19
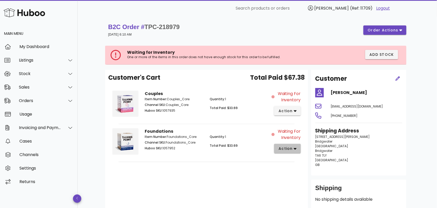
click at [296, 147] on icon "button" at bounding box center [295, 148] width 3 height 5
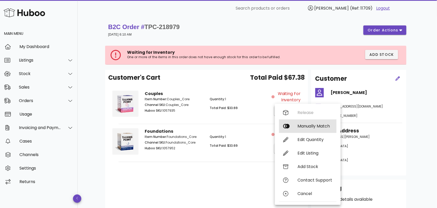
click at [306, 124] on div "Manually Match" at bounding box center [315, 125] width 35 height 5
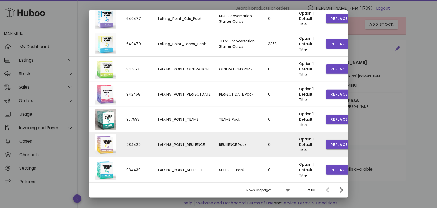
scroll to position [45, 0]
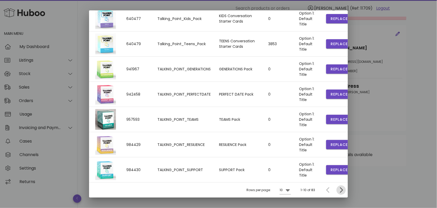
click at [338, 188] on icon "Next page" at bounding box center [341, 190] width 6 height 6
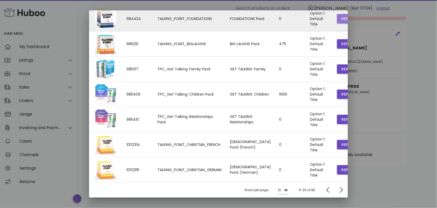
click at [341, 17] on span "Replace" at bounding box center [350, 18] width 18 height 5
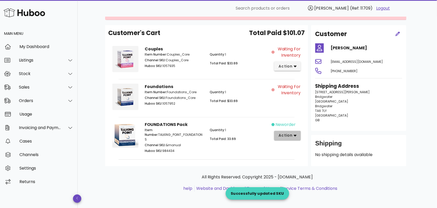
click at [296, 134] on icon "button" at bounding box center [295, 135] width 3 height 5
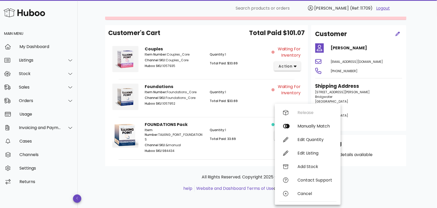
click at [236, 159] on div "Customer's Cart Total Paid $101.07 Couples Item Number: Couples_Core Channel SK…" at bounding box center [206, 95] width 203 height 141
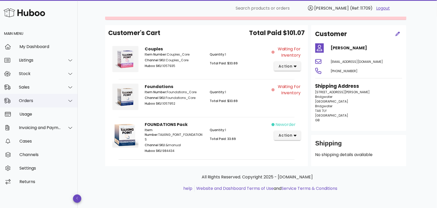
click at [48, 99] on div "Orders" at bounding box center [40, 100] width 42 height 5
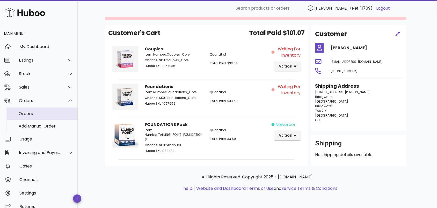
click at [47, 113] on div "Orders" at bounding box center [46, 113] width 55 height 5
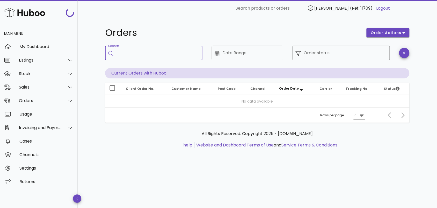
click at [146, 54] on input "Search" at bounding box center [158, 53] width 82 height 8
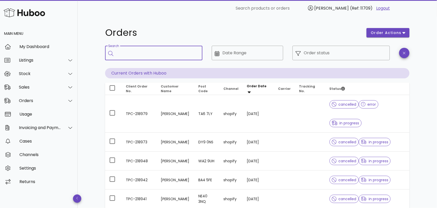
paste input "**********"
type input "**********"
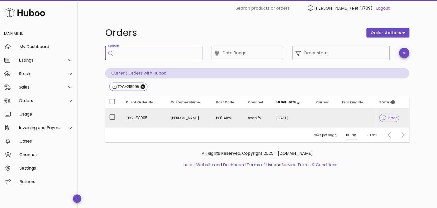
click at [161, 115] on td "TPC-218995" at bounding box center [144, 117] width 45 height 19
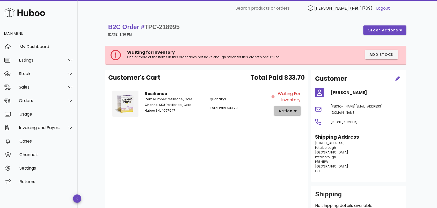
click at [294, 111] on span "action" at bounding box center [287, 110] width 18 height 5
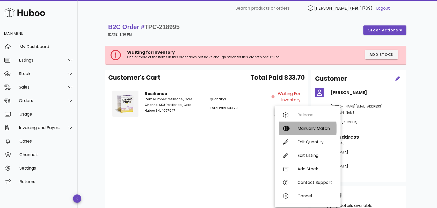
click at [299, 128] on div "Manually Match" at bounding box center [315, 128] width 35 height 5
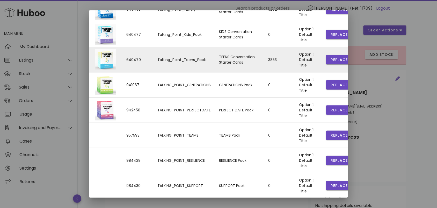
scroll to position [112, 0]
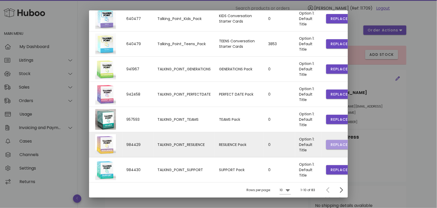
click at [331, 142] on span "Replace" at bounding box center [340, 144] width 18 height 5
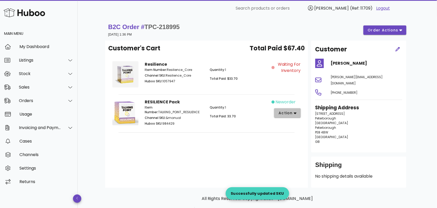
click at [295, 113] on icon "button" at bounding box center [295, 113] width 3 height 5
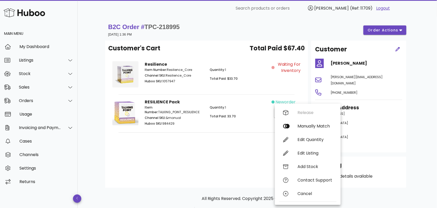
click at [200, 156] on div "Customer's Cart Total Paid $67.40 Resilience Item Number: Resilience_Core Chann…" at bounding box center [206, 113] width 203 height 147
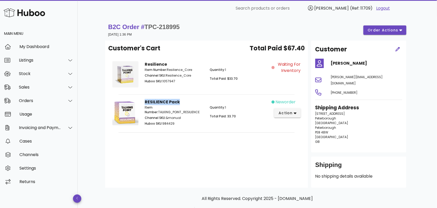
drag, startPoint x: 179, startPoint y: 100, endPoint x: 145, endPoint y: 101, distance: 34.0
click at [145, 101] on div "RESILIENCE Pack Item Number: TALKING_POINT_RESILIENCE Channel SKU: &manual Hubo…" at bounding box center [207, 113] width 130 height 34
copy strong "RESILIENCE Pack"
drag, startPoint x: 233, startPoint y: 146, endPoint x: 219, endPoint y: 128, distance: 21.9
click at [233, 146] on div "Customer's Cart Total Paid $67.40 Resilience Item Number: Resilience_Core Chann…" at bounding box center [206, 113] width 203 height 147
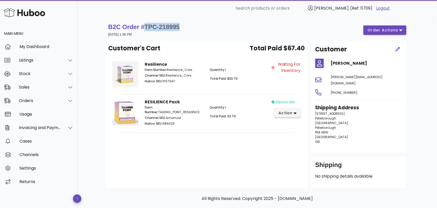
drag, startPoint x: 185, startPoint y: 27, endPoint x: 147, endPoint y: 23, distance: 38.1
click at [147, 23] on div "B2C Order # TPC-218995 05 October 2025 at 1:36 PM order actions" at bounding box center [257, 30] width 298 height 15
copy span "TPC-218995"
click at [248, 152] on div "Customer's Cart Total Paid $67.40 Resilience Item Number: Resilience_Core Chann…" at bounding box center [206, 113] width 203 height 147
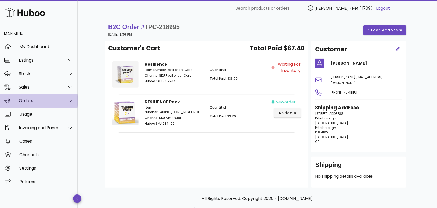
click at [41, 100] on div "Orders" at bounding box center [40, 100] width 42 height 5
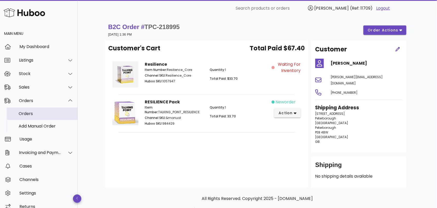
click at [42, 112] on div "Orders" at bounding box center [46, 113] width 55 height 5
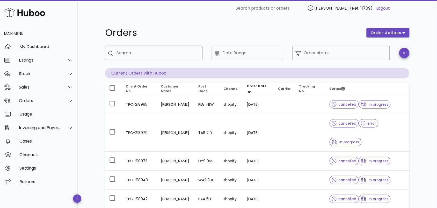
click at [134, 53] on input "Search" at bounding box center [158, 53] width 82 height 8
paste input "**********"
type input "**********"
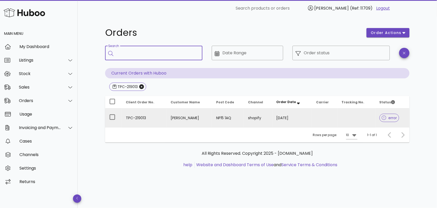
click at [162, 115] on td "TPC-219013" at bounding box center [144, 117] width 45 height 19
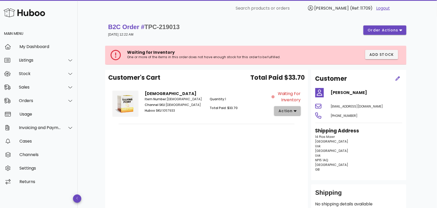
click at [289, 111] on span "action" at bounding box center [285, 110] width 15 height 5
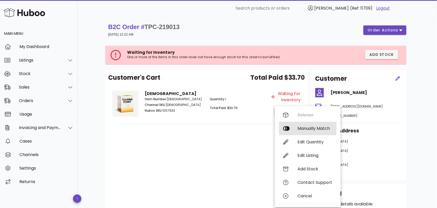
click at [300, 127] on div "Manually Match" at bounding box center [315, 128] width 35 height 5
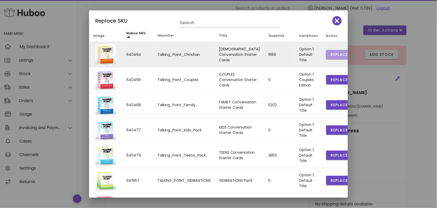
click at [331, 54] on span "Replace" at bounding box center [340, 54] width 18 height 5
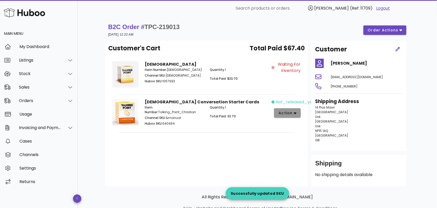
click at [295, 115] on icon "button" at bounding box center [295, 113] width 3 height 5
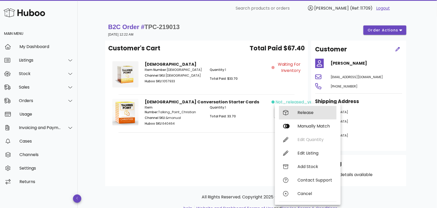
click at [302, 112] on div "Release" at bounding box center [315, 112] width 35 height 5
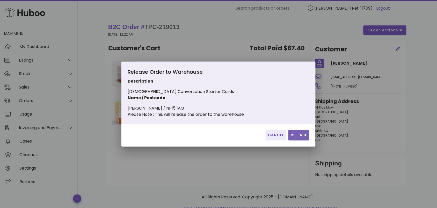
click at [301, 137] on span "Release" at bounding box center [299, 134] width 17 height 5
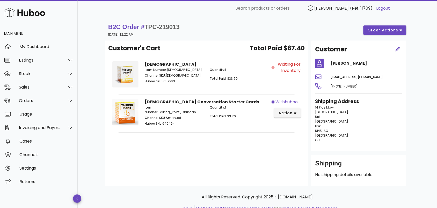
click at [215, 160] on div "Customer's Cart Total Paid $67.40 Christian Item Number: Christian_Core Channel…" at bounding box center [206, 112] width 203 height 145
click at [43, 100] on div "Orders" at bounding box center [40, 100] width 42 height 5
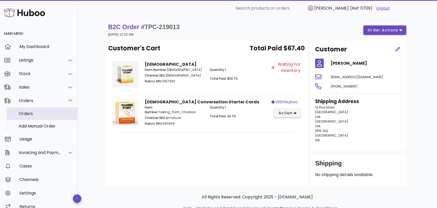
click at [42, 113] on div "Orders" at bounding box center [46, 113] width 55 height 5
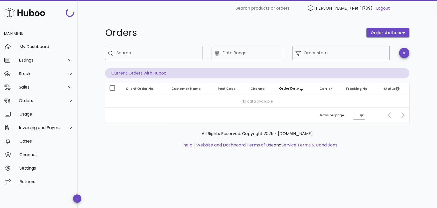
click at [137, 53] on input "Search" at bounding box center [158, 53] width 82 height 8
paste input "**********"
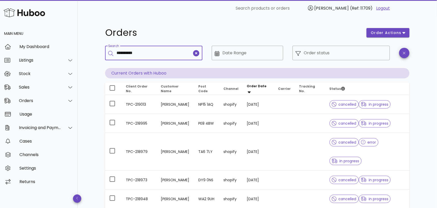
type input "**********"
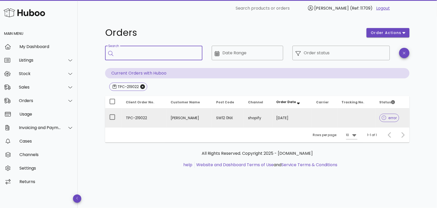
click at [178, 115] on td "[PERSON_NAME]" at bounding box center [190, 117] width 46 height 19
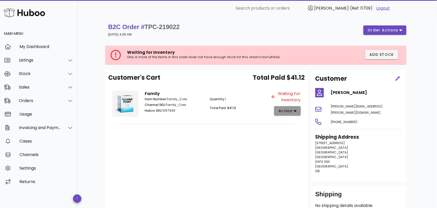
click at [297, 110] on icon "button" at bounding box center [295, 111] width 3 height 2
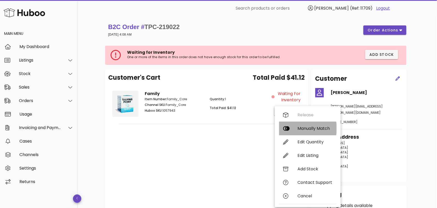
click at [301, 127] on div "Manually Match" at bounding box center [315, 128] width 35 height 5
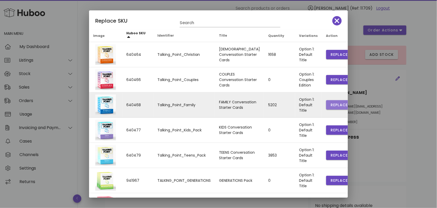
click at [331, 103] on span "Replace" at bounding box center [340, 104] width 18 height 5
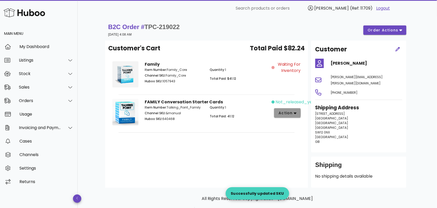
click at [293, 112] on span "action" at bounding box center [285, 112] width 15 height 5
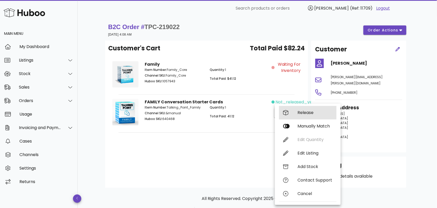
click at [300, 112] on div "Release" at bounding box center [315, 112] width 35 height 5
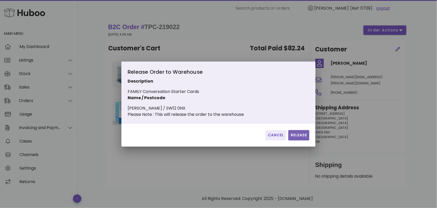
click at [296, 137] on span "Release" at bounding box center [299, 134] width 17 height 5
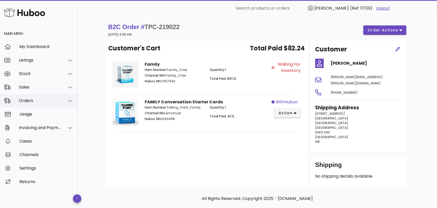
click at [42, 102] on div "Orders" at bounding box center [40, 100] width 42 height 5
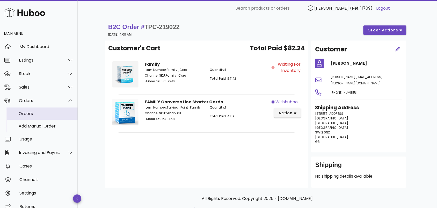
click at [44, 115] on div "Orders" at bounding box center [46, 113] width 55 height 5
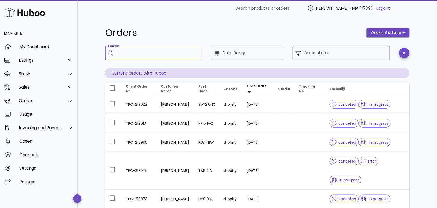
click at [123, 53] on input "Search" at bounding box center [158, 53] width 82 height 8
paste input "**********"
type input "**********"
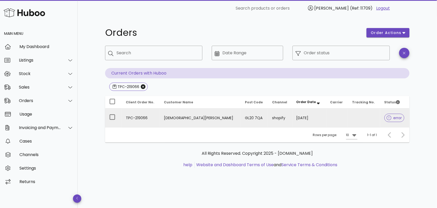
click at [160, 115] on td "TPC-219066" at bounding box center [141, 117] width 38 height 19
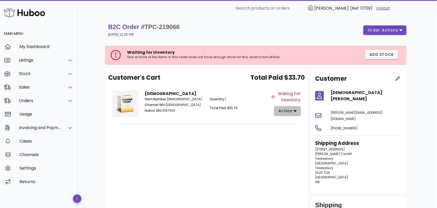
click at [296, 112] on icon "button" at bounding box center [295, 111] width 3 height 2
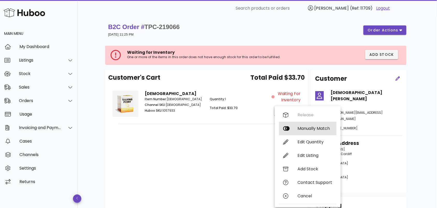
click at [302, 127] on div "Manually Match" at bounding box center [315, 128] width 35 height 5
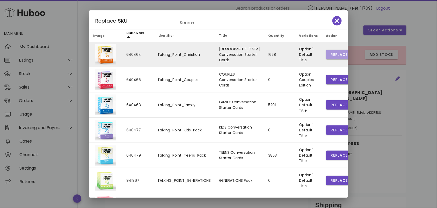
click at [331, 54] on span "Replace" at bounding box center [340, 54] width 18 height 5
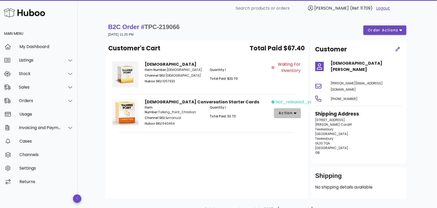
click at [295, 112] on icon "button" at bounding box center [295, 113] width 3 height 5
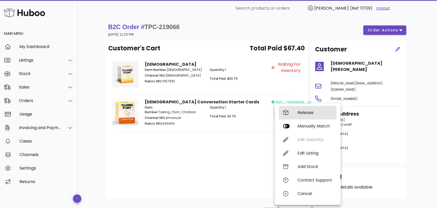
click at [301, 113] on div "Release" at bounding box center [315, 112] width 35 height 5
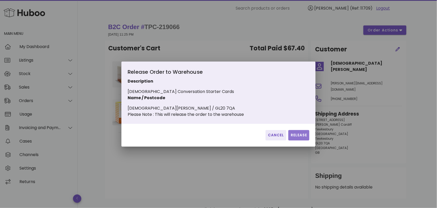
click at [298, 138] on span "Release" at bounding box center [299, 134] width 17 height 5
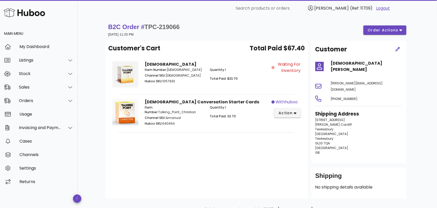
click at [253, 140] on div "Customer's Cart Total Paid $67.40 [DEMOGRAPHIC_DATA] Item Number: [DEMOGRAPHIC_…" at bounding box center [206, 119] width 203 height 158
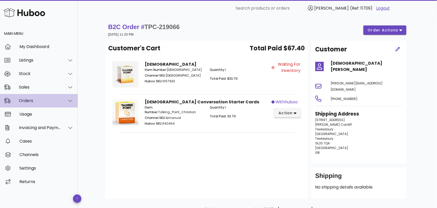
click at [63, 99] on div at bounding box center [67, 100] width 12 height 13
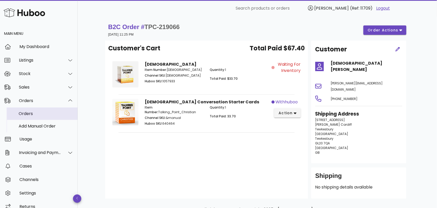
click at [58, 112] on div "Orders" at bounding box center [46, 113] width 55 height 5
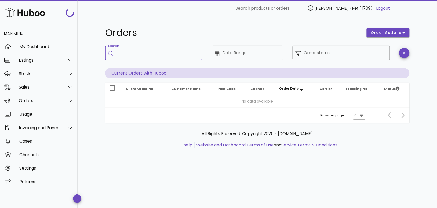
click at [154, 53] on input "Search" at bounding box center [158, 53] width 82 height 8
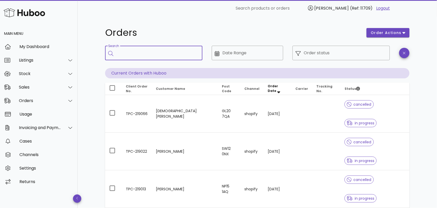
paste input "**********"
type input "**********"
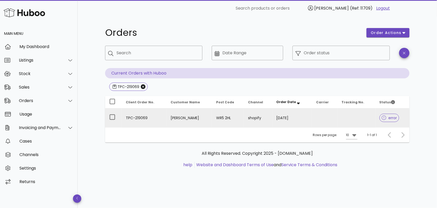
click at [169, 116] on td "[PERSON_NAME]" at bounding box center [190, 117] width 46 height 19
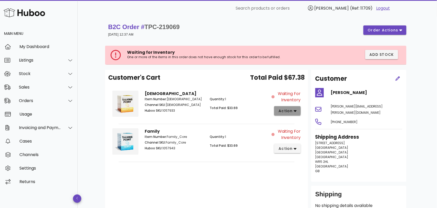
click at [288, 112] on span "action" at bounding box center [285, 110] width 15 height 5
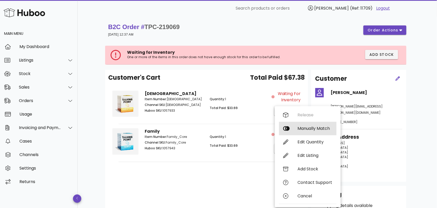
click at [299, 128] on div "Manually Match" at bounding box center [315, 128] width 35 height 5
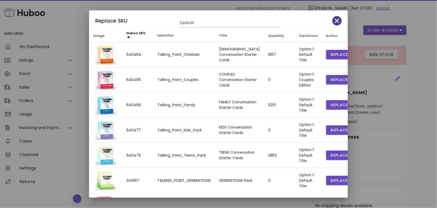
click at [335, 19] on icon "button" at bounding box center [337, 20] width 5 height 7
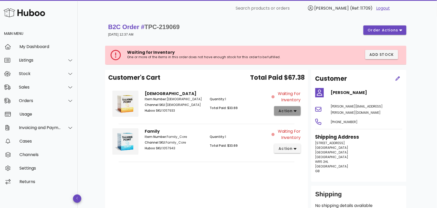
click at [293, 110] on span "action" at bounding box center [285, 110] width 15 height 5
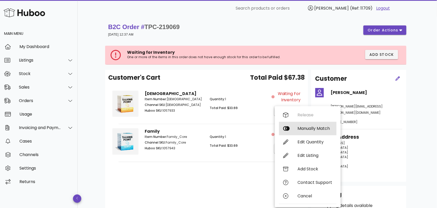
click at [300, 128] on div "Manually Match" at bounding box center [315, 128] width 35 height 5
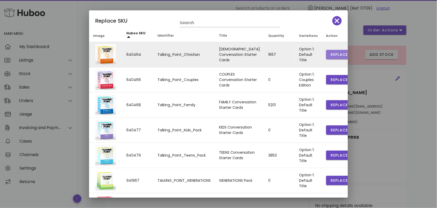
click at [331, 53] on span "Replace" at bounding box center [340, 54] width 18 height 5
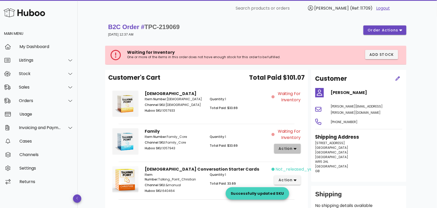
click at [292, 148] on span "action" at bounding box center [285, 148] width 15 height 5
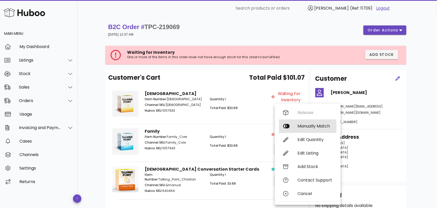
click at [309, 125] on div "Manually Match" at bounding box center [315, 125] width 35 height 5
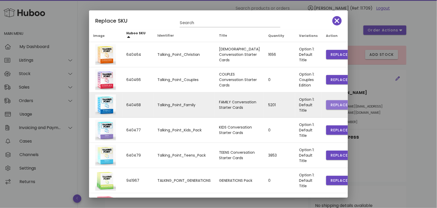
click at [331, 106] on span "Replace" at bounding box center [340, 104] width 18 height 5
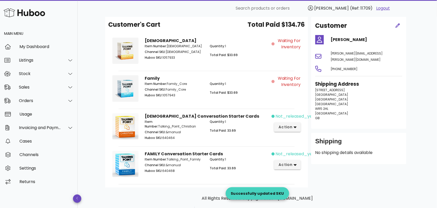
scroll to position [45, 0]
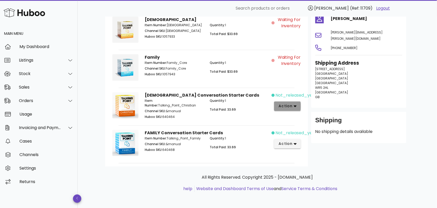
click at [293, 105] on span "action" at bounding box center [285, 105] width 15 height 5
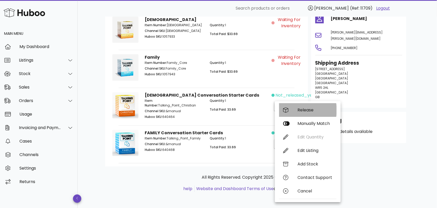
click at [300, 108] on div "Release" at bounding box center [315, 109] width 35 height 5
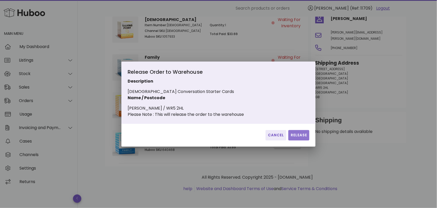
click at [298, 138] on span "Release" at bounding box center [299, 134] width 17 height 5
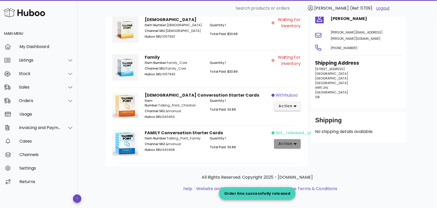
click at [295, 144] on icon "button" at bounding box center [295, 143] width 3 height 5
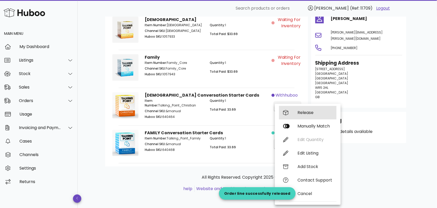
click at [303, 110] on div "Release" at bounding box center [315, 112] width 35 height 5
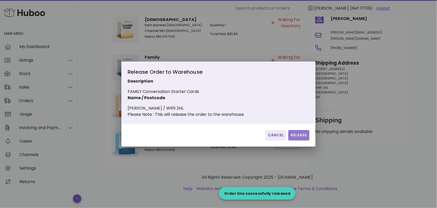
click at [298, 138] on span "Release" at bounding box center [299, 134] width 17 height 5
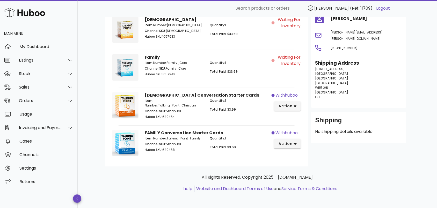
scroll to position [0, 0]
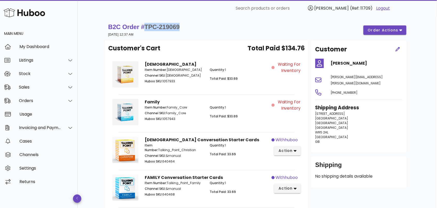
drag, startPoint x: 183, startPoint y: 26, endPoint x: 147, endPoint y: 26, distance: 36.5
click at [147, 26] on div "B2C Order # TPC-219069 07 October 2025 at 12:37 AM order actions" at bounding box center [257, 30] width 298 height 15
copy span "TPC-219069"
click at [184, 23] on div "B2C Order # TPC-219069 07 October 2025 at 12:37 AM order actions" at bounding box center [257, 30] width 298 height 15
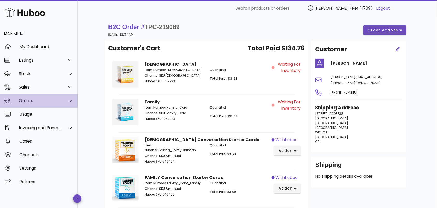
click at [52, 98] on div "Orders" at bounding box center [40, 100] width 42 height 5
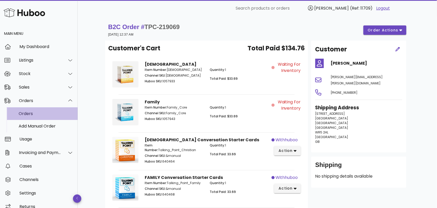
click at [51, 112] on div "Orders" at bounding box center [46, 113] width 55 height 5
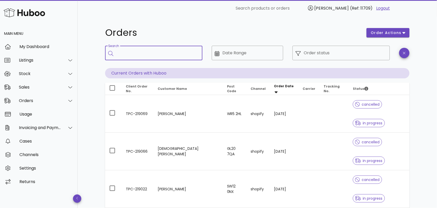
click at [159, 51] on input "Search" at bounding box center [158, 53] width 82 height 8
paste input "**********"
type input "**********"
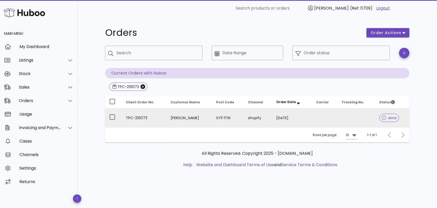
click at [167, 112] on td "[PERSON_NAME]" at bounding box center [190, 117] width 46 height 19
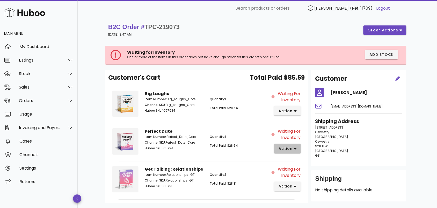
click at [295, 148] on icon "button" at bounding box center [295, 149] width 3 height 2
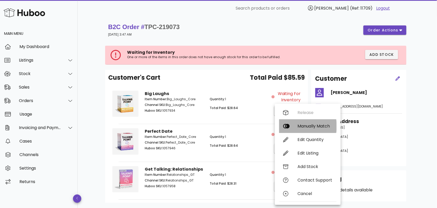
click at [299, 126] on div "Manually Match" at bounding box center [315, 125] width 35 height 5
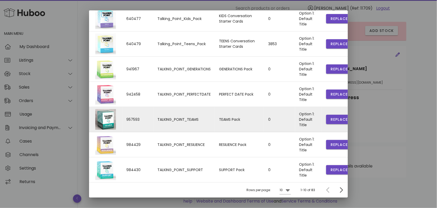
scroll to position [37, 0]
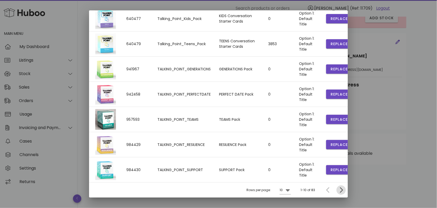
click at [338, 188] on icon "Next page" at bounding box center [341, 190] width 6 height 6
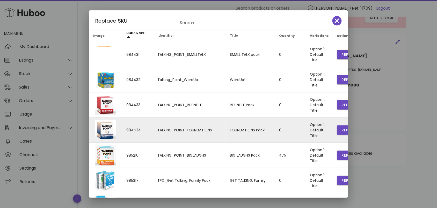
scroll to position [75, 0]
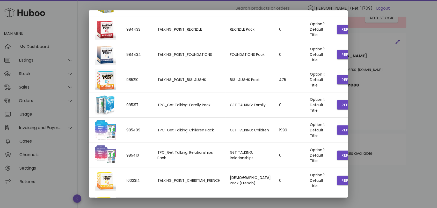
click at [405, 103] on div at bounding box center [218, 104] width 437 height 208
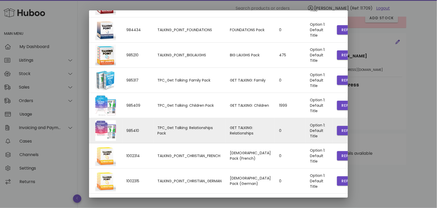
scroll to position [117, 0]
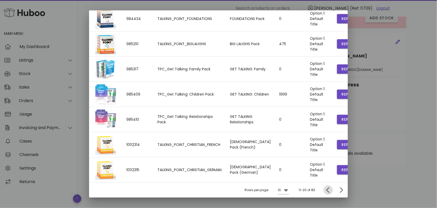
click at [327, 191] on icon "Previous page" at bounding box center [328, 189] width 3 height 5
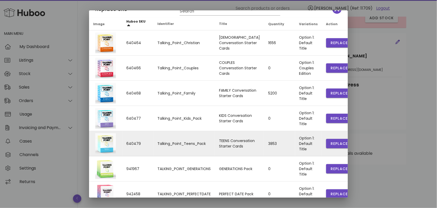
scroll to position [0, 0]
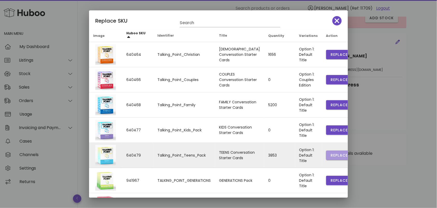
drag, startPoint x: 329, startPoint y: 156, endPoint x: 332, endPoint y: 149, distance: 7.5
click at [332, 149] on td "Replace" at bounding box center [339, 154] width 34 height 25
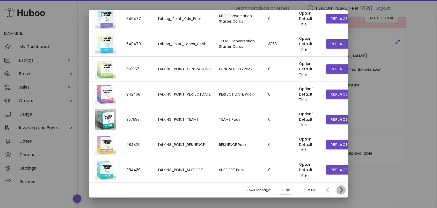
click at [338, 188] on icon "Next page" at bounding box center [341, 190] width 6 height 6
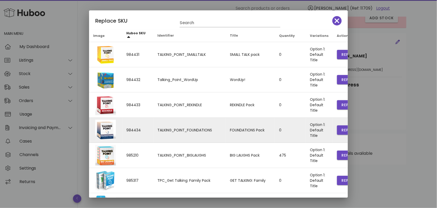
scroll to position [117, 0]
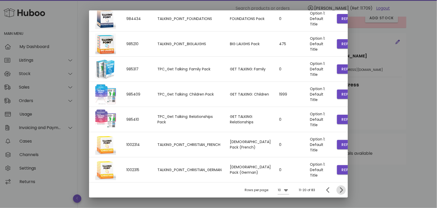
click at [338, 189] on icon "Next page" at bounding box center [341, 190] width 6 height 6
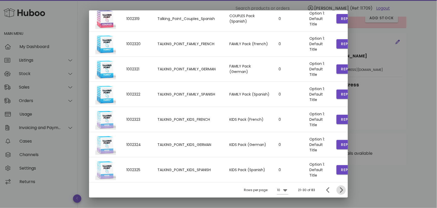
drag, startPoint x: 336, startPoint y: 188, endPoint x: 333, endPoint y: 187, distance: 2.9
click at [338, 188] on icon "Next page" at bounding box center [341, 190] width 6 height 6
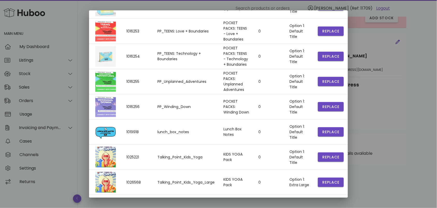
scroll to position [99, 0]
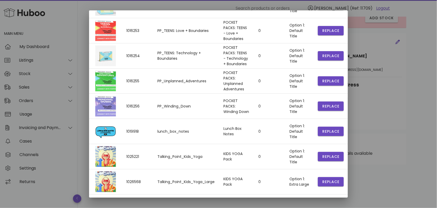
click at [417, 49] on div at bounding box center [218, 104] width 437 height 208
click at [417, 57] on div at bounding box center [218, 104] width 437 height 208
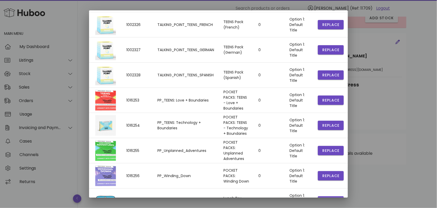
scroll to position [0, 0]
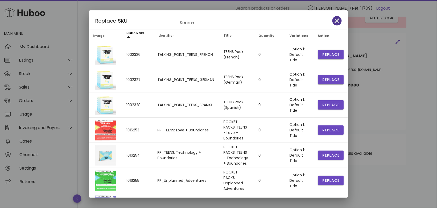
click at [335, 20] on icon "button" at bounding box center [337, 20] width 5 height 5
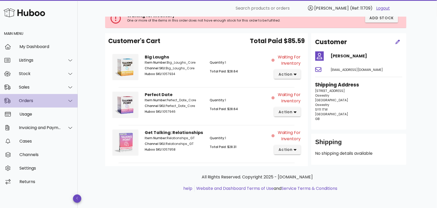
click at [54, 100] on div "Orders" at bounding box center [40, 100] width 42 height 5
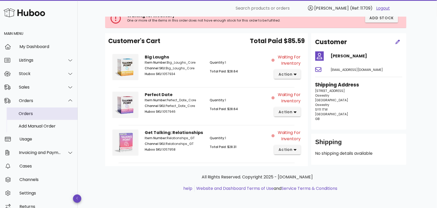
click at [47, 113] on div "Orders" at bounding box center [46, 113] width 55 height 5
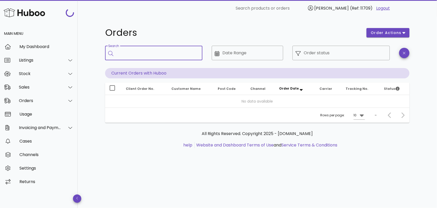
click at [142, 52] on input "Search" at bounding box center [158, 53] width 82 height 8
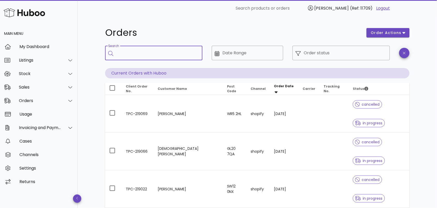
paste input "**********"
type input "**********"
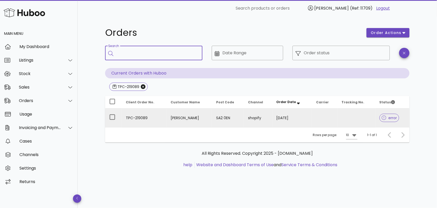
click at [183, 119] on td "[PERSON_NAME]" at bounding box center [190, 117] width 46 height 19
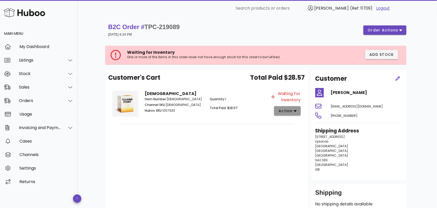
click at [287, 112] on span "action" at bounding box center [285, 110] width 15 height 5
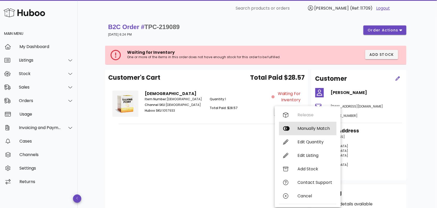
click at [305, 126] on div "Manually Match" at bounding box center [315, 128] width 35 height 5
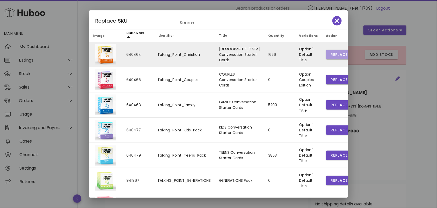
click at [331, 54] on span "Replace" at bounding box center [340, 54] width 18 height 5
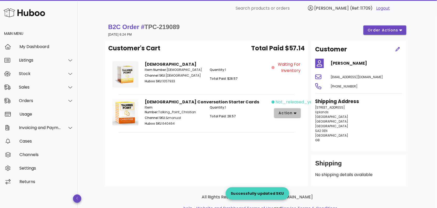
click at [285, 115] on span "action" at bounding box center [285, 112] width 15 height 5
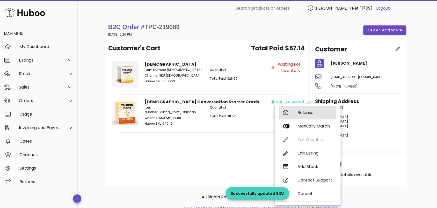
click at [295, 114] on div "Release" at bounding box center [308, 112] width 58 height 13
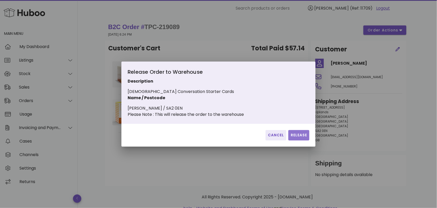
click at [296, 136] on span "Release" at bounding box center [299, 134] width 17 height 5
